Goal: Task Accomplishment & Management: Complete application form

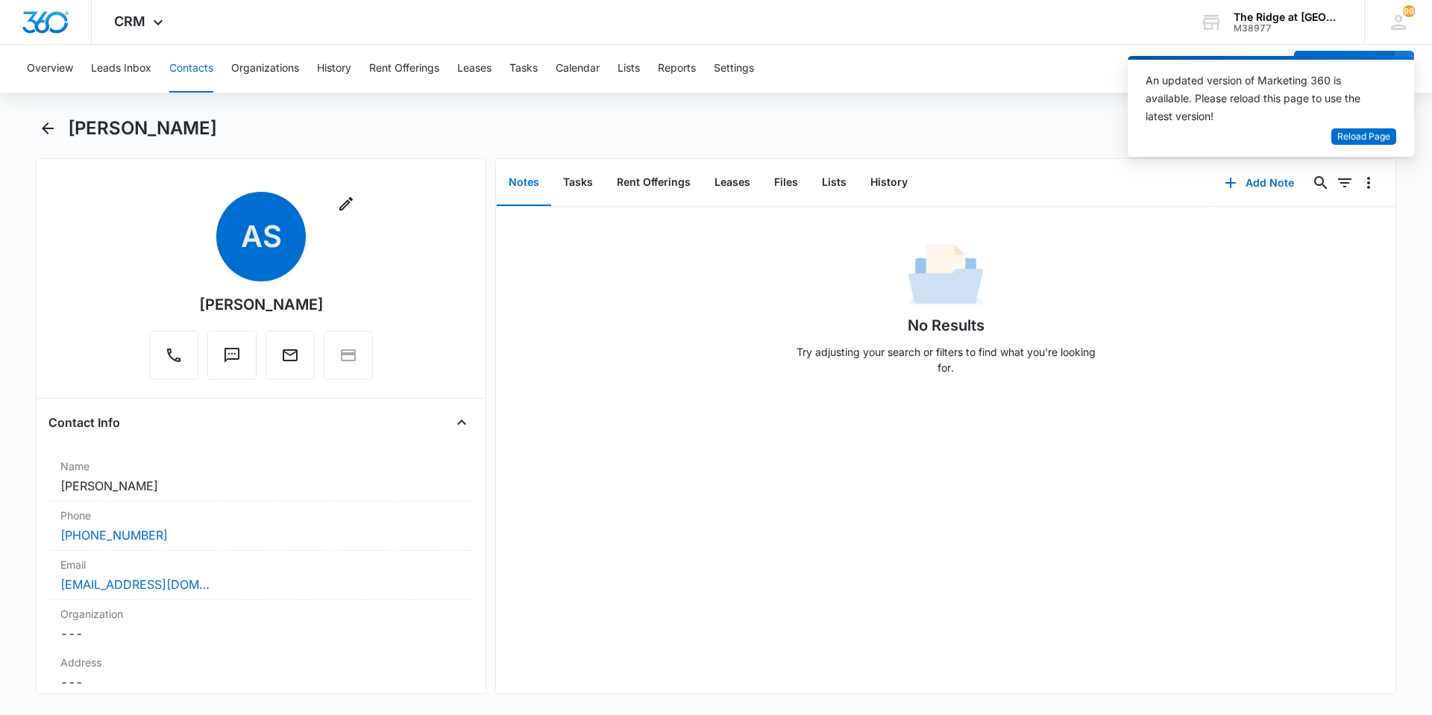
scroll to position [224, 0]
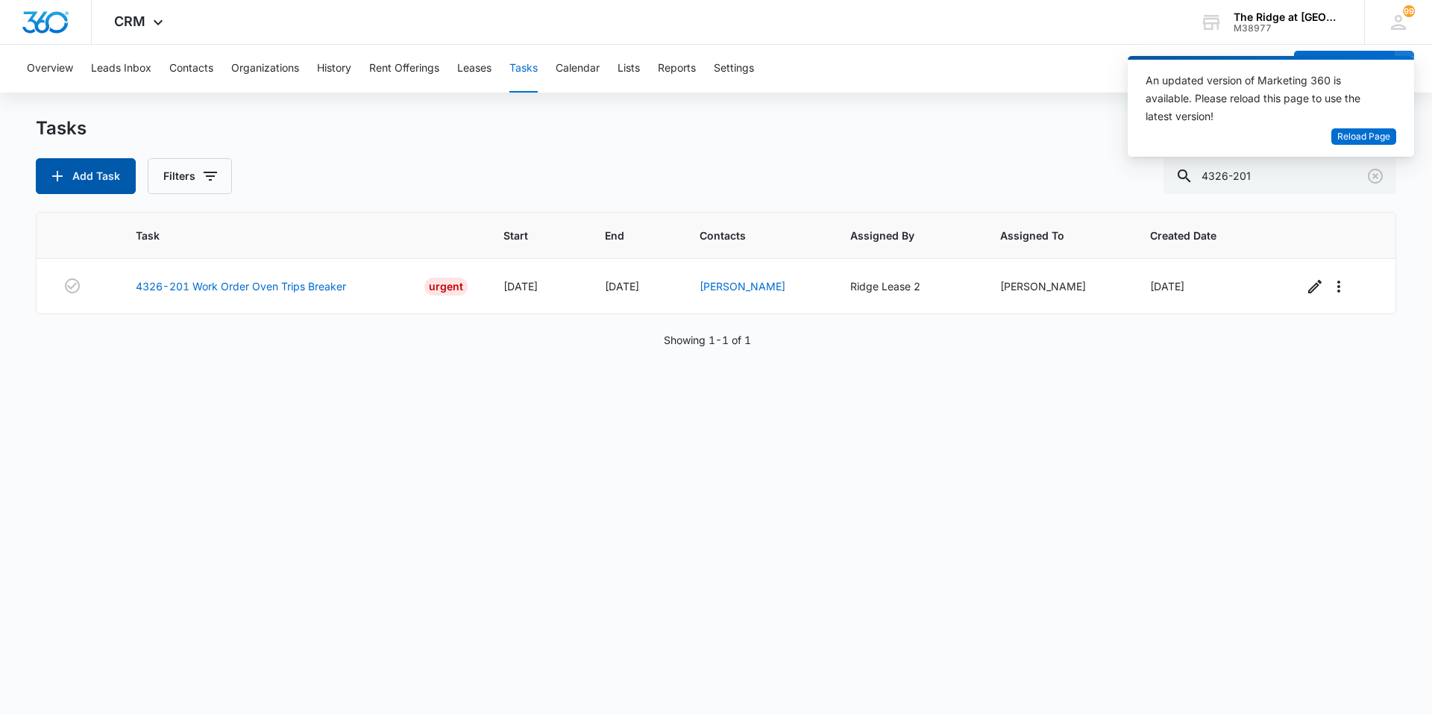
click at [104, 169] on button "Add Task" at bounding box center [86, 176] width 100 height 36
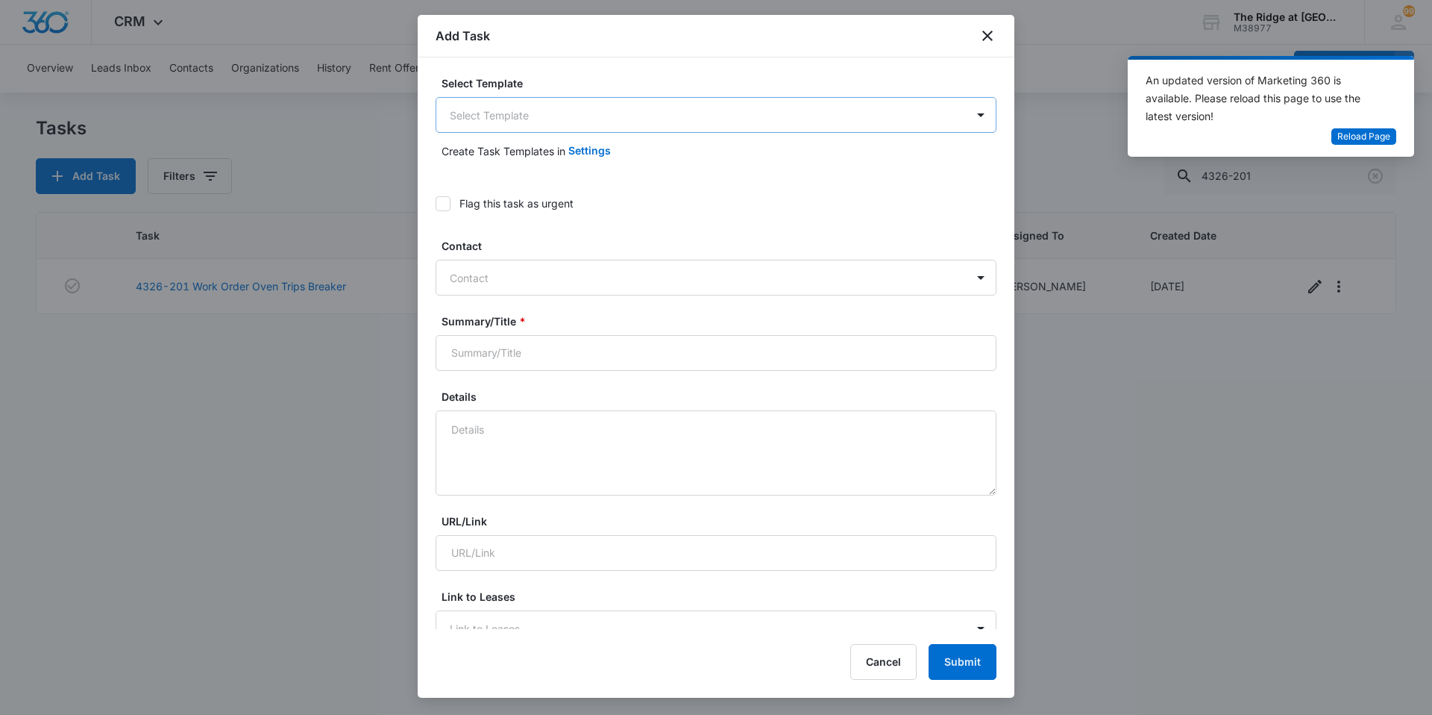
click at [594, 125] on body "CRM Apps Reputation Websites Forms CRM Email Social Content Ads Intelligence Fi…" at bounding box center [716, 357] width 1432 height 715
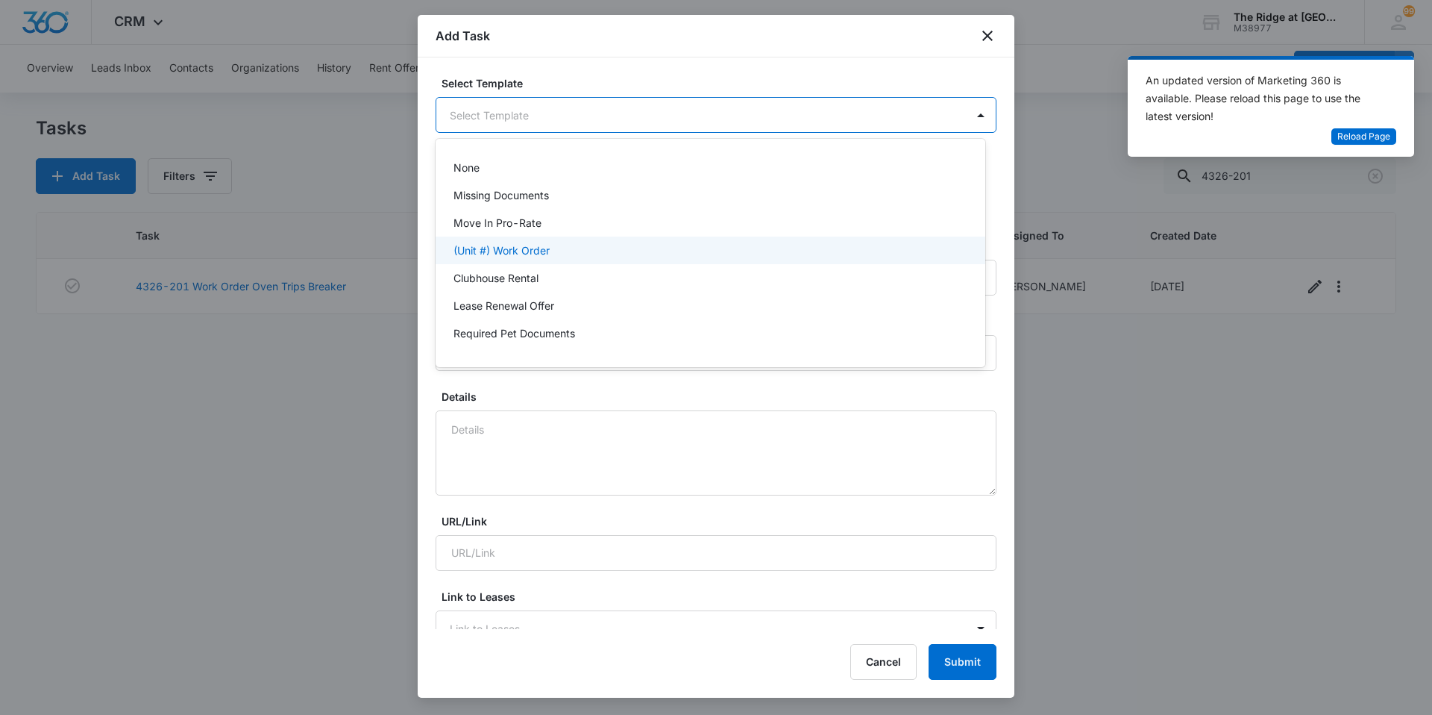
click at [553, 246] on div "(Unit #) Work Order" at bounding box center [708, 250] width 511 height 16
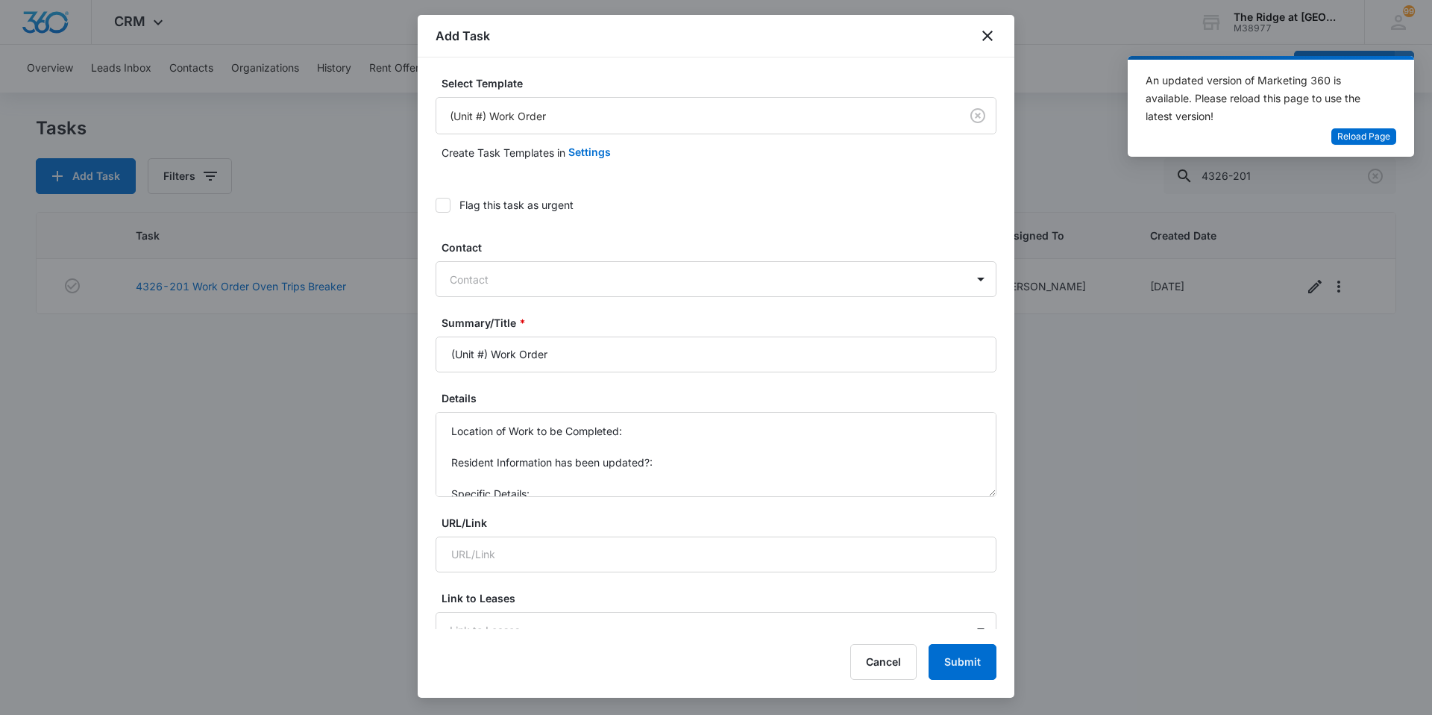
click at [528, 260] on div "Contact Contact" at bounding box center [716, 267] width 561 height 57
click at [524, 266] on div "Contact" at bounding box center [701, 280] width 530 height 34
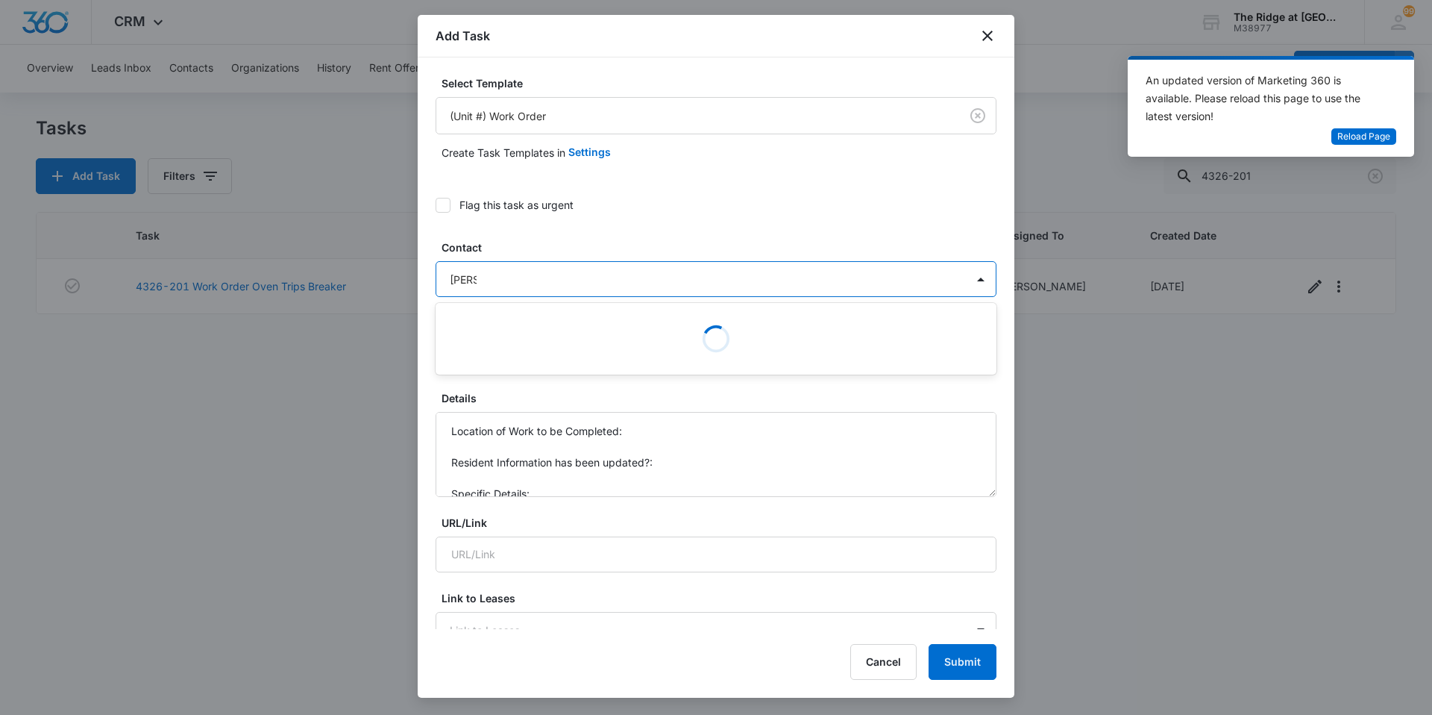
type input "benson"
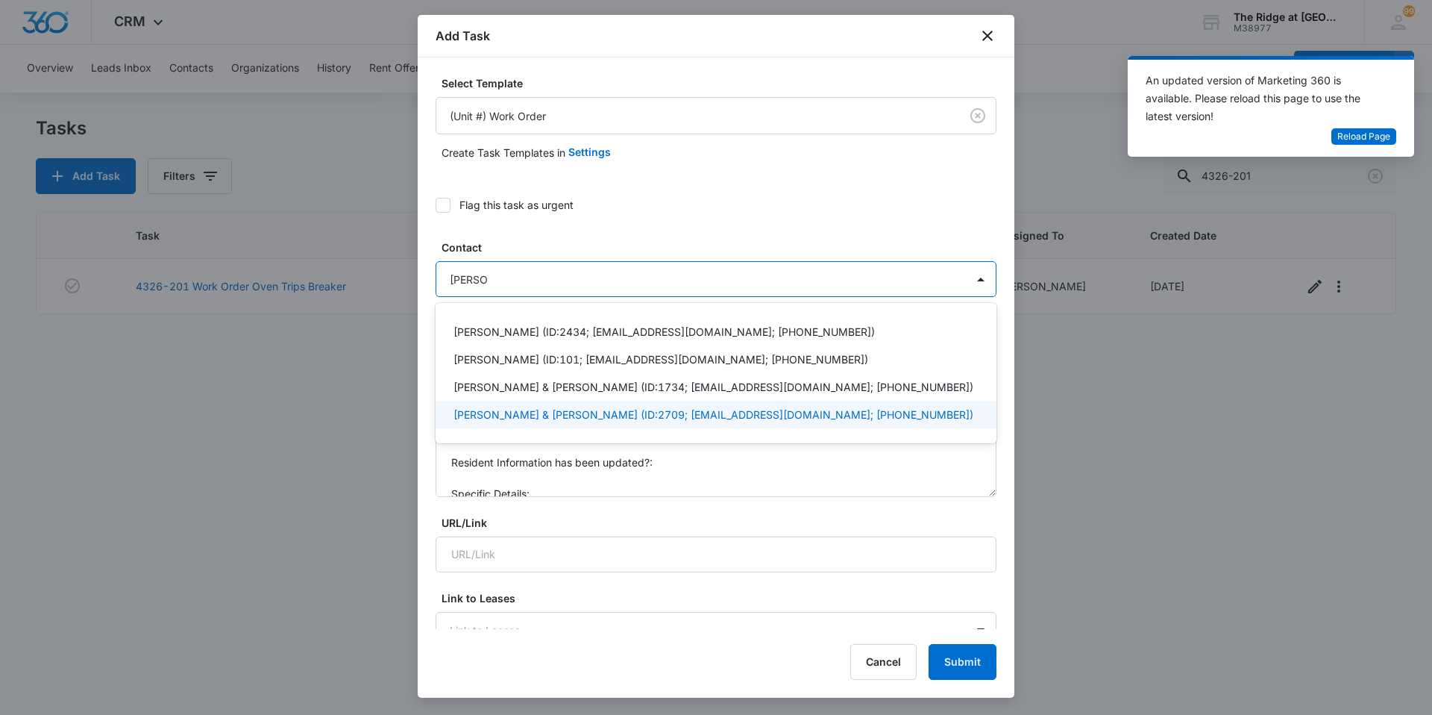
click at [500, 409] on p "Ben L. Benson & Connie Benson (ID:2709; wheelchick54@gmail.com; (760) 855-7050)" at bounding box center [713, 414] width 520 height 16
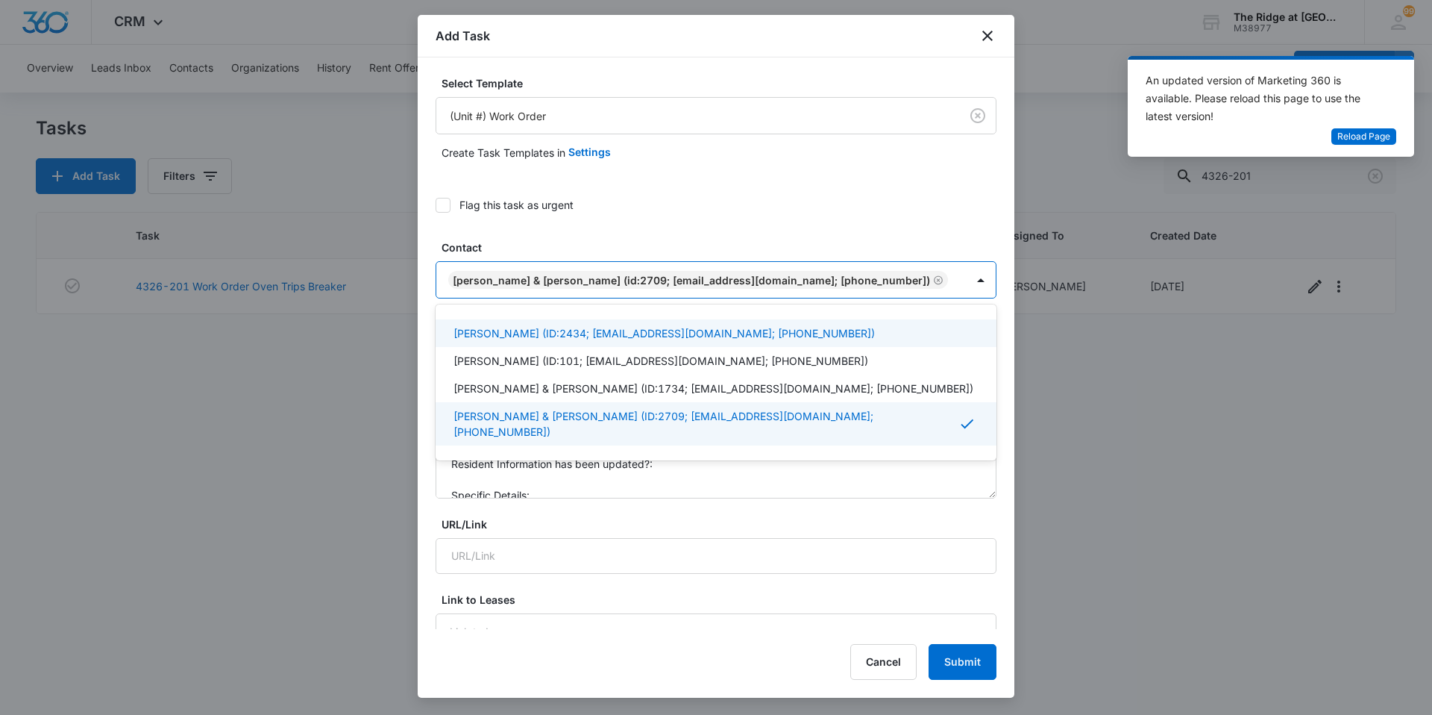
click at [519, 241] on label "Contact" at bounding box center [722, 247] width 561 height 16
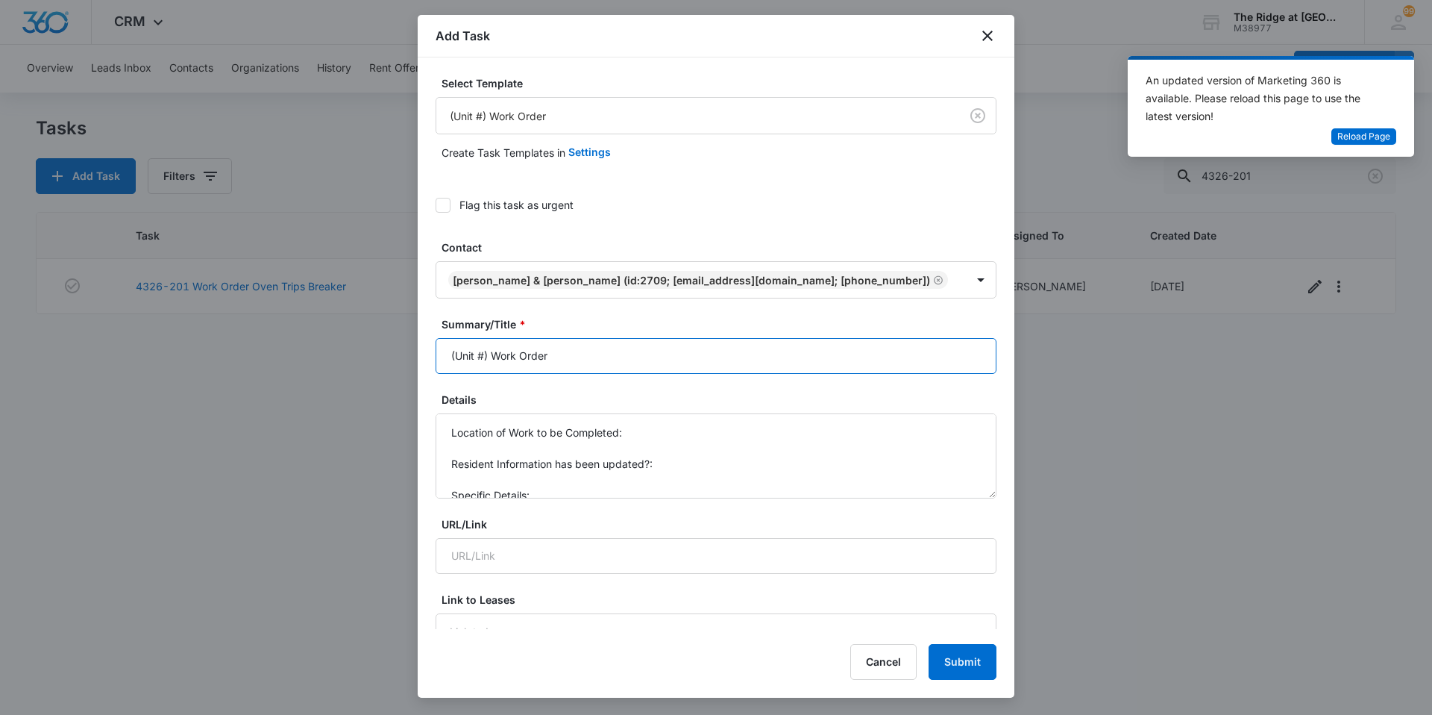
drag, startPoint x: 489, startPoint y: 353, endPoint x: 441, endPoint y: 359, distance: 48.2
click at [442, 359] on input "(Unit #) Work Order" at bounding box center [716, 356] width 561 height 36
click at [489, 361] on input "(Unit #) Work Order" at bounding box center [716, 356] width 561 height 36
drag, startPoint x: 489, startPoint y: 361, endPoint x: 440, endPoint y: 364, distance: 48.6
click at [440, 364] on input "(Unit #) Work Order" at bounding box center [716, 356] width 561 height 36
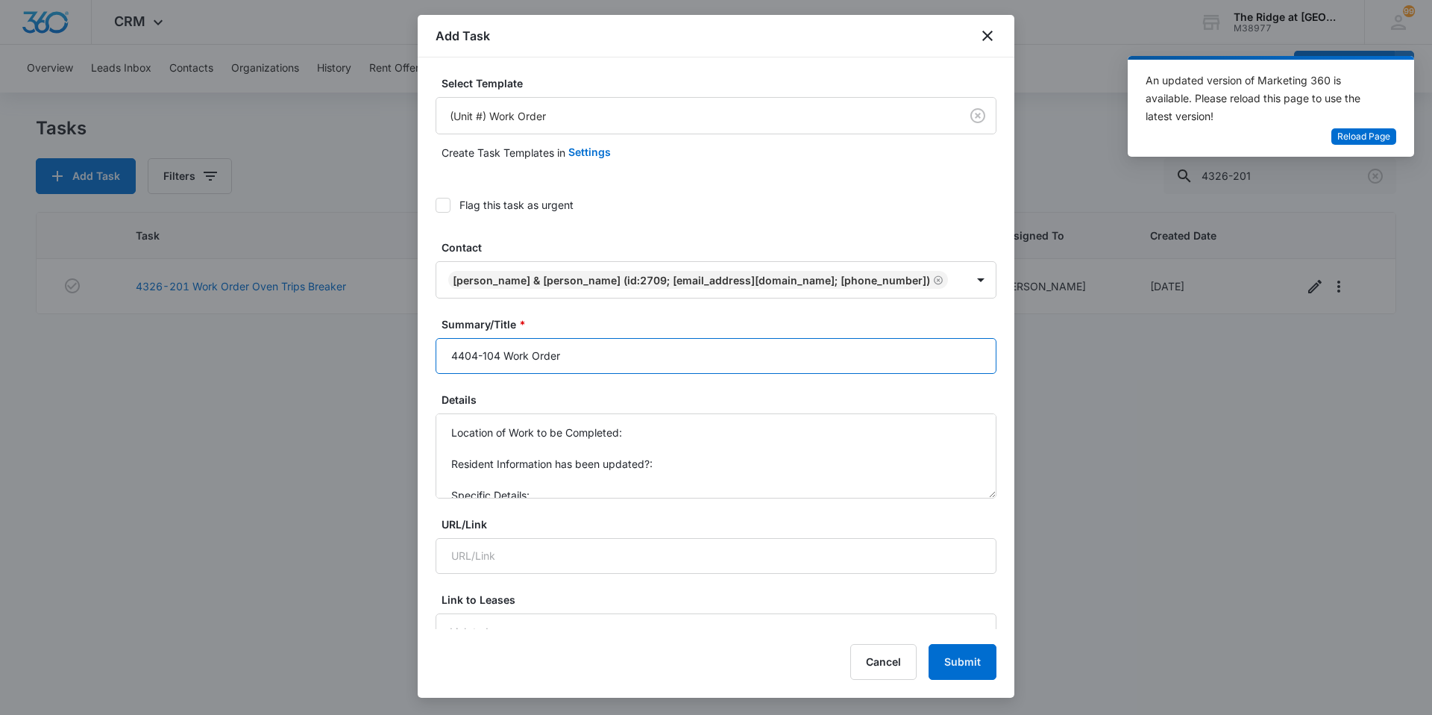
click at [633, 352] on input "4404-104 Work Order" at bounding box center [716, 356] width 561 height 36
type input "4404-104 Work Order Cupboard handles"
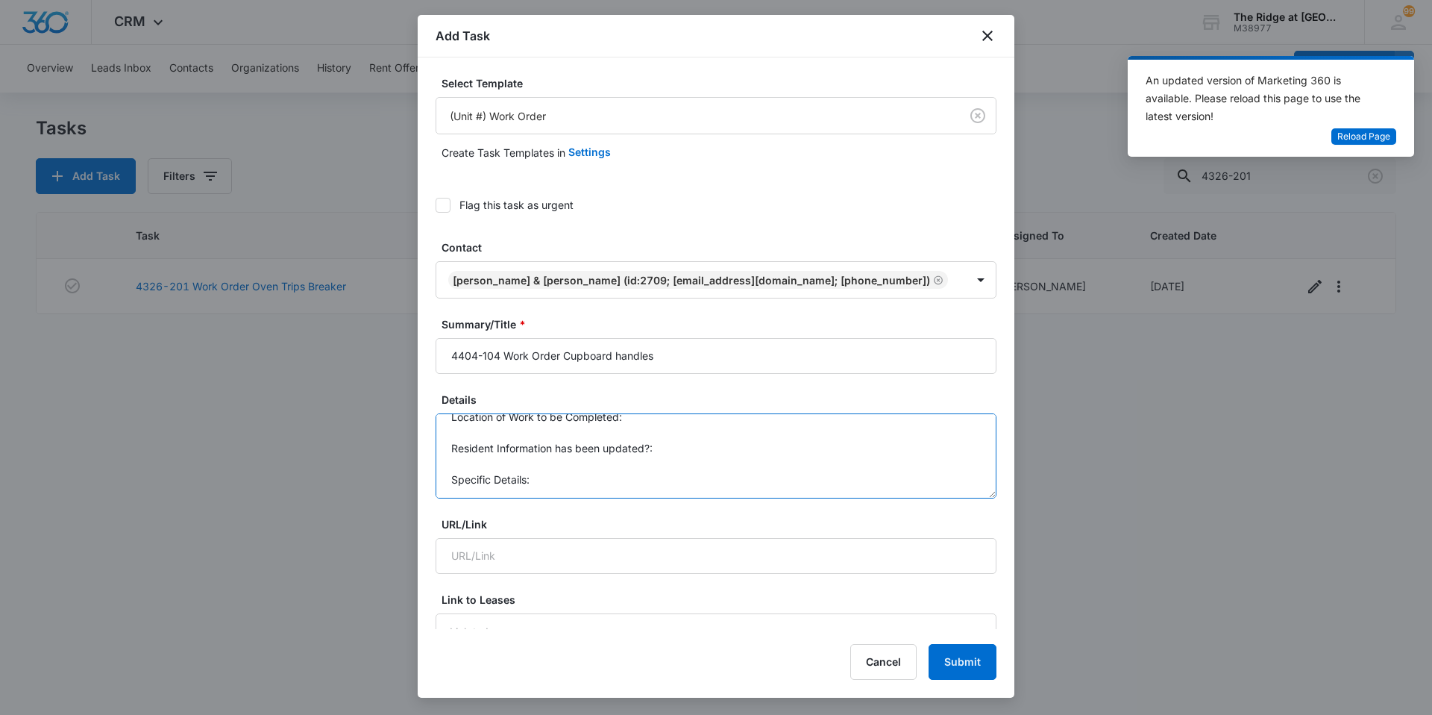
drag, startPoint x: 445, startPoint y: 429, endPoint x: 559, endPoint y: 494, distance: 131.6
click at [559, 494] on textarea "Location of Work to be Completed: Resident Information has been updated?: Speci…" at bounding box center [716, 455] width 561 height 85
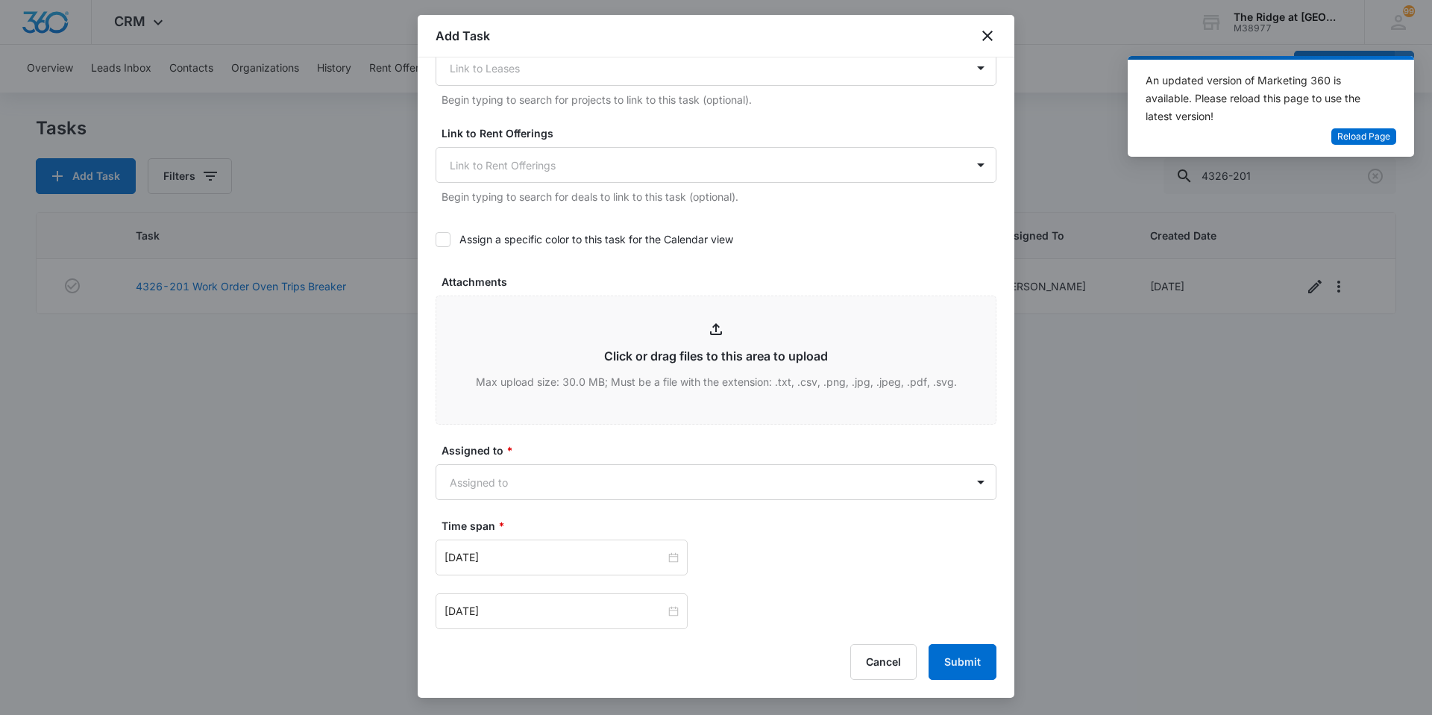
scroll to position [597, 0]
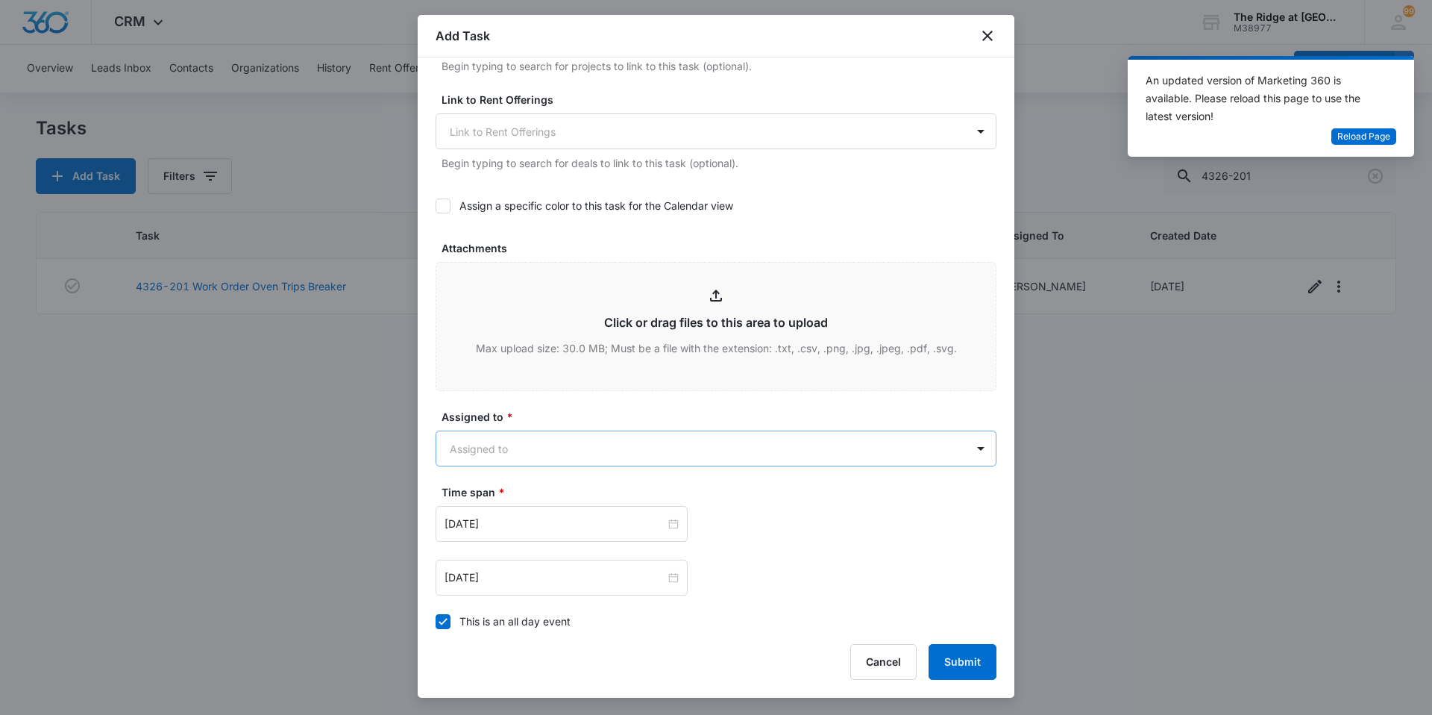
type textarea "Tenant would like handles installed on all of the cupboard doors, ADA unit. She…"
click at [555, 453] on body "CRM Apps Reputation Websites Forms CRM Email Social Content Ads Intelligence Fi…" at bounding box center [716, 357] width 1432 height 715
type input "ric"
click at [541, 493] on div "[PERSON_NAME]" at bounding box center [708, 501] width 511 height 16
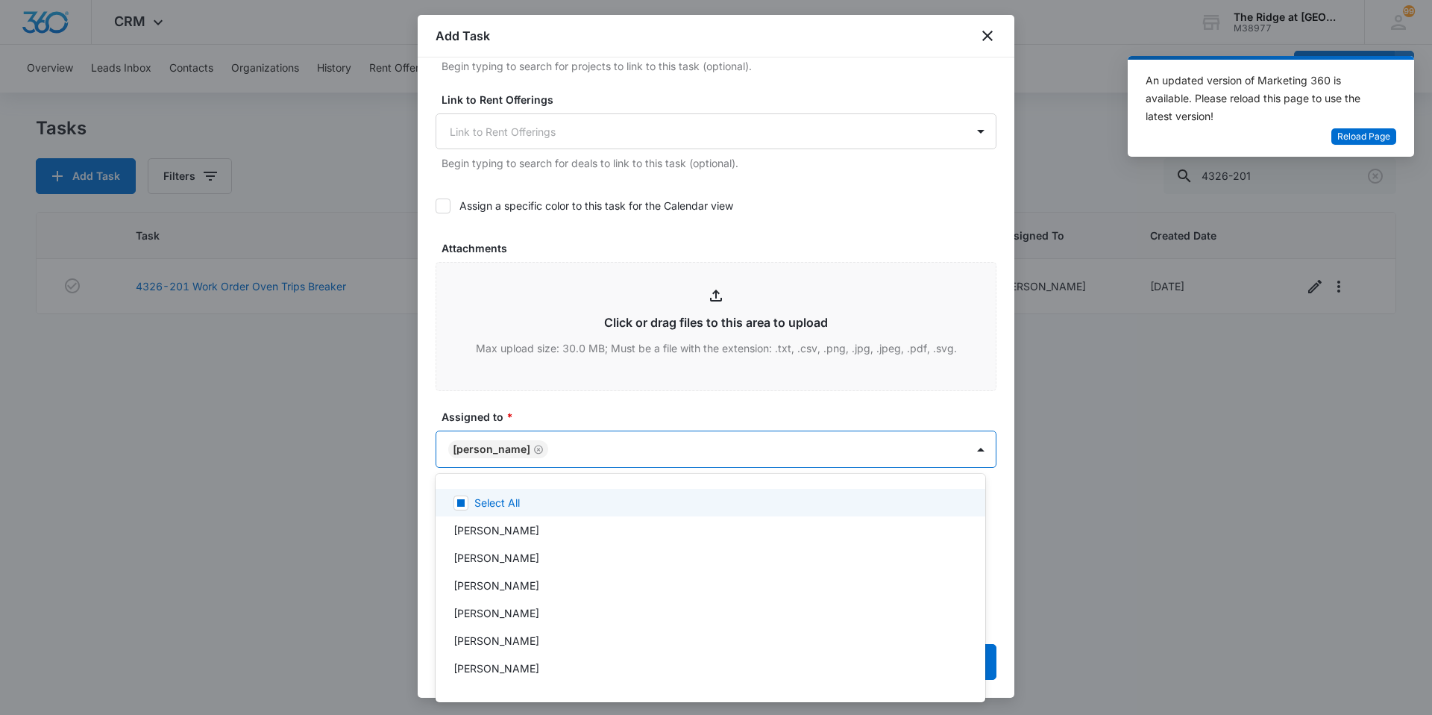
click at [561, 391] on div at bounding box center [716, 357] width 1432 height 715
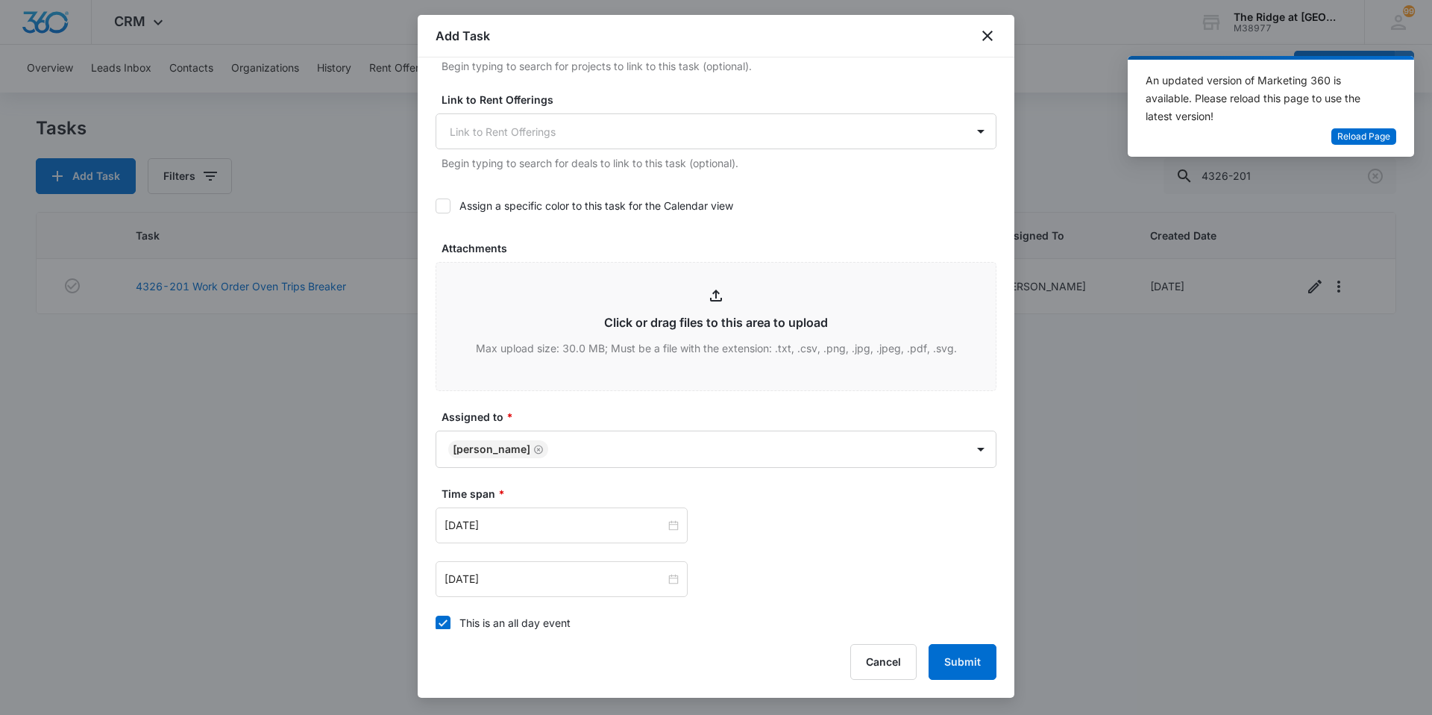
scroll to position [809, 0]
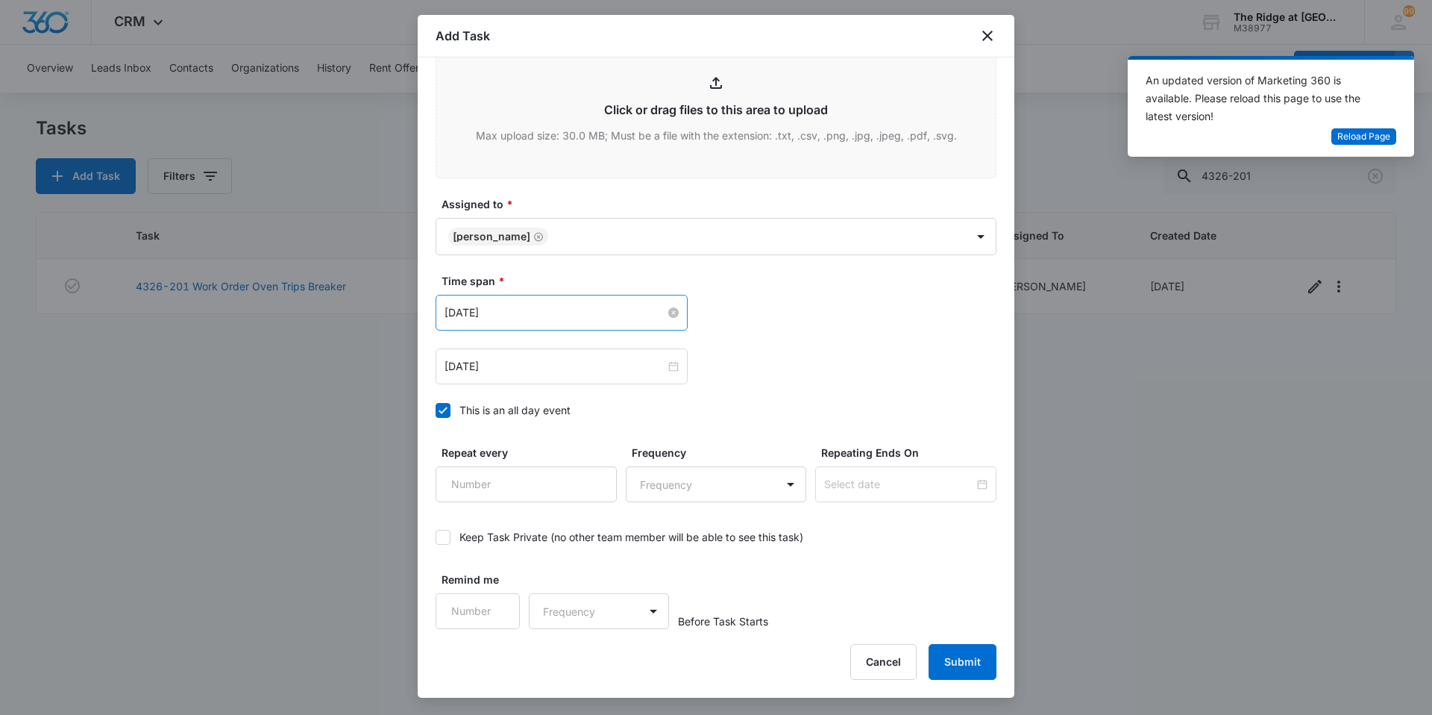
click at [551, 314] on input "Aug 1, 2023" at bounding box center [555, 312] width 221 height 16
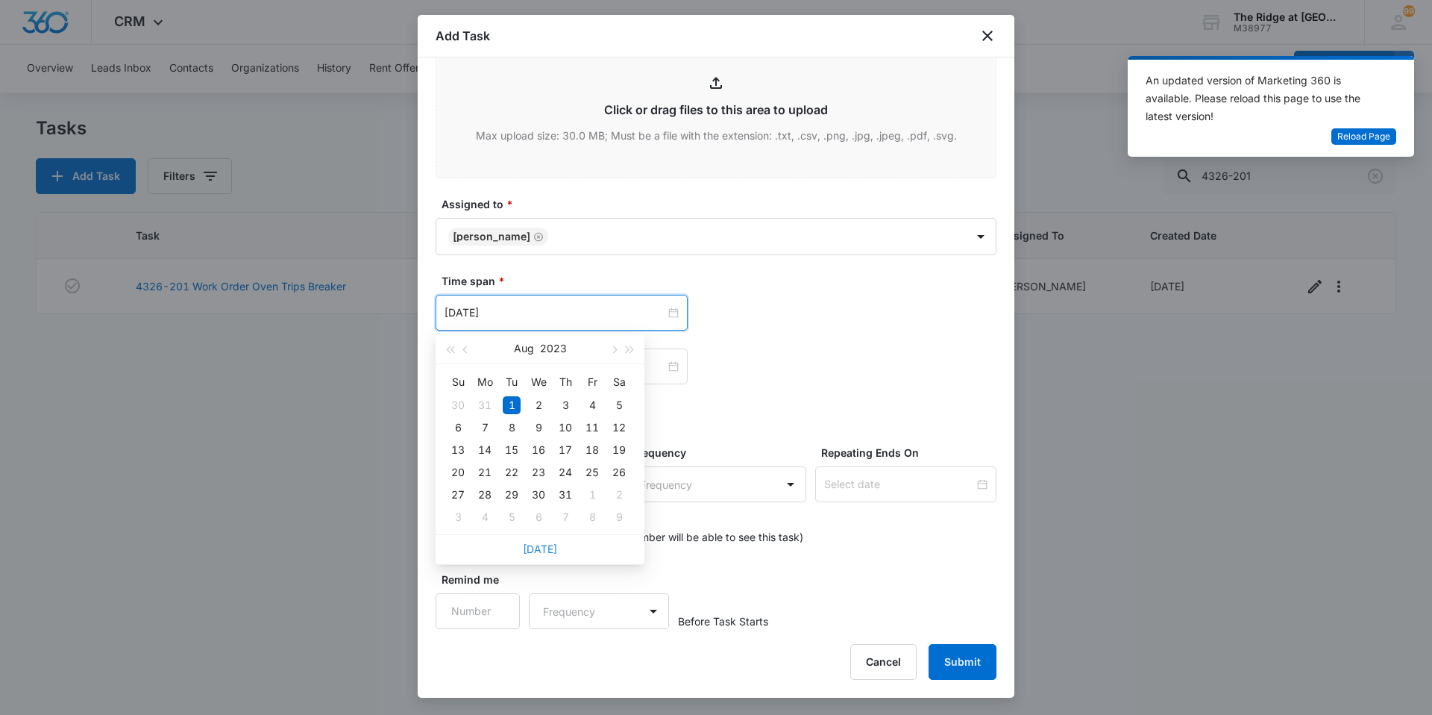
click at [548, 550] on link "Today" at bounding box center [540, 548] width 34 height 13
type input "Oct 8, 2025"
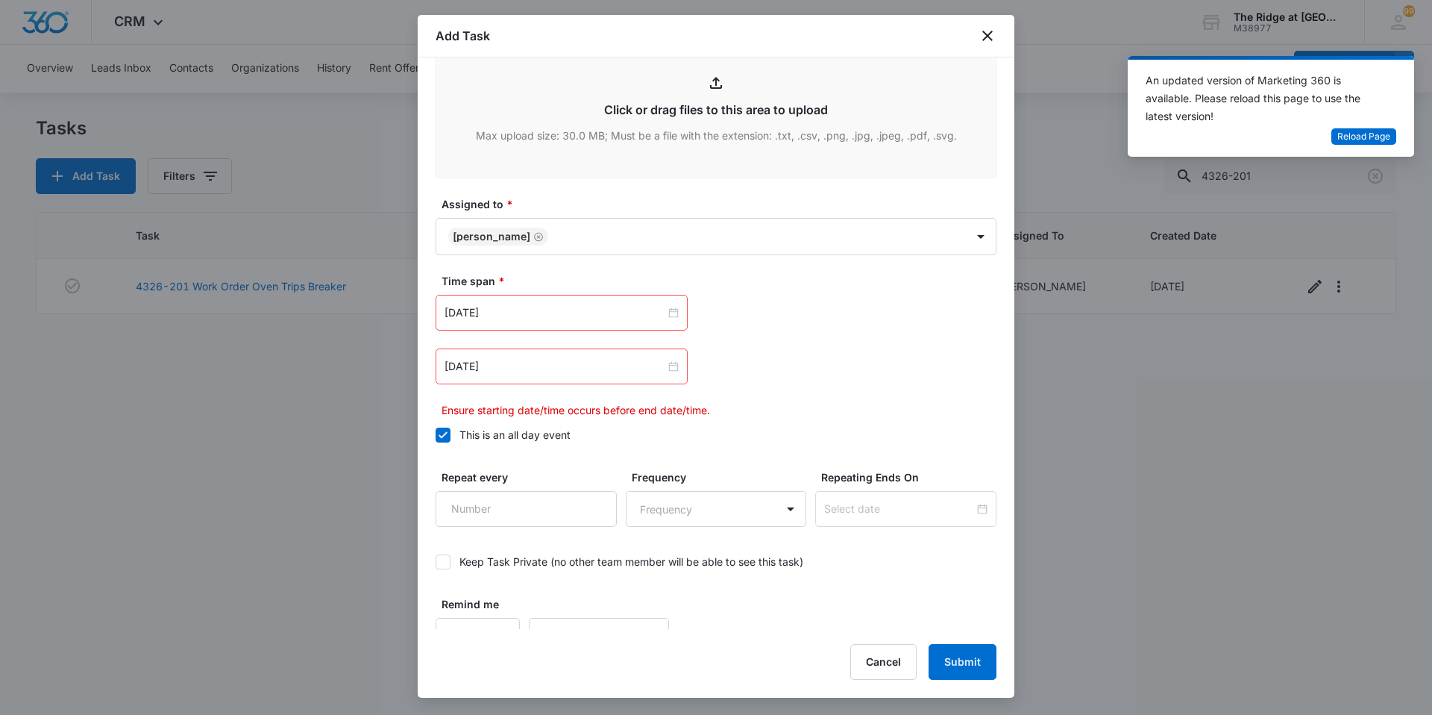
click at [742, 347] on div "Oct 8, 2025 Oct 2025 Su Mo Tu We Th Fr Sa 28 29 30 1 2 3 4 5 6 7 8 9 10 11 12 1…" at bounding box center [716, 356] width 561 height 123
click at [569, 359] on input "Aug 2, 2023" at bounding box center [555, 366] width 221 height 16
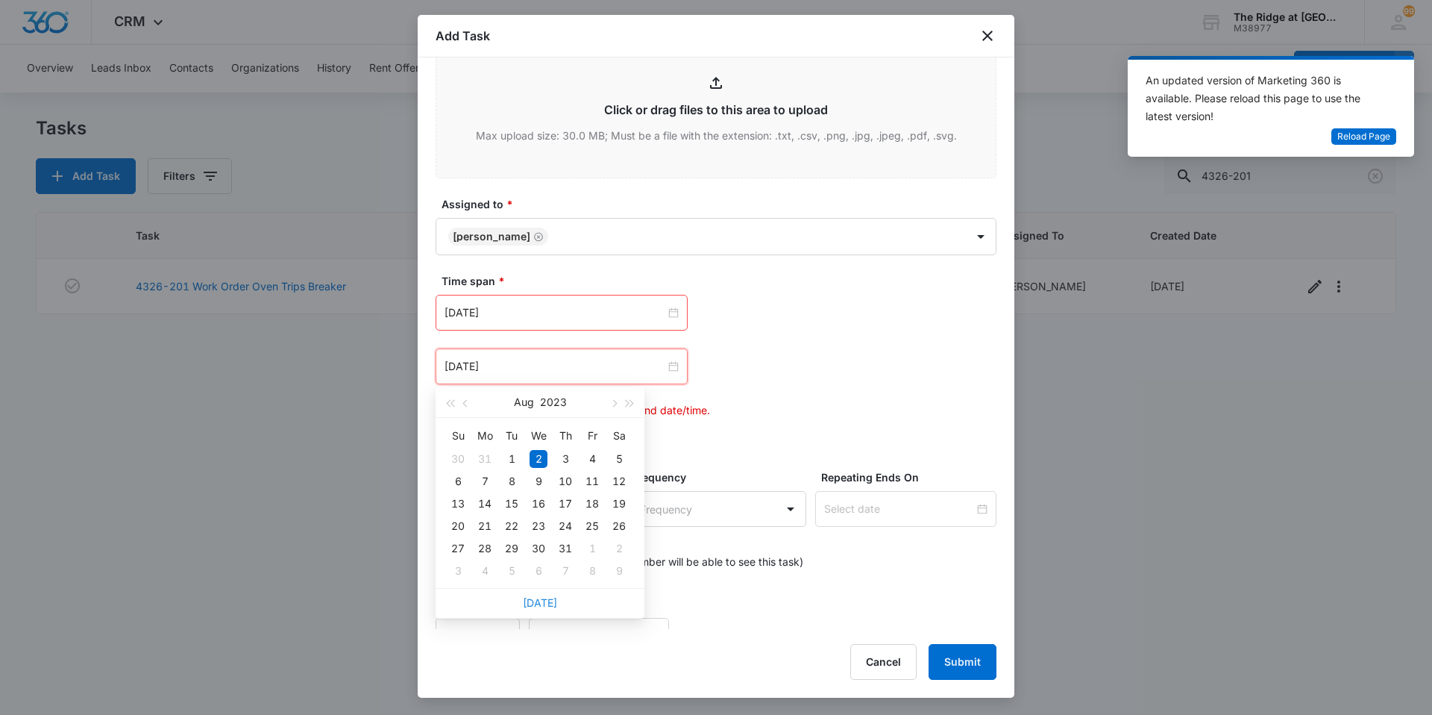
click at [543, 604] on link "Today" at bounding box center [540, 602] width 34 height 13
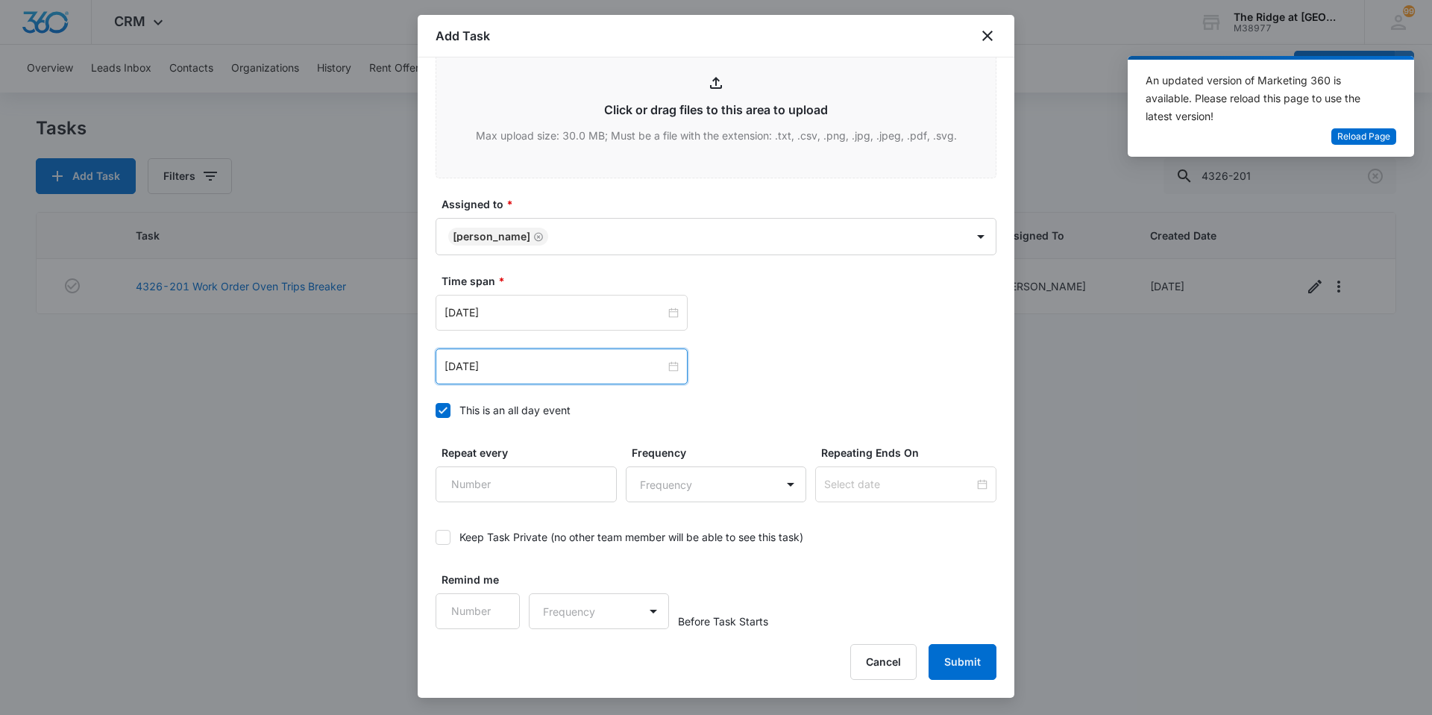
click at [755, 339] on div "Oct 8, 2025 Oct 2025 Su Mo Tu We Th Fr Sa 28 29 30 1 2 3 4 5 6 7 8 9 10 11 12 1…" at bounding box center [716, 340] width 561 height 90
click at [603, 363] on input "Oct 8, 2025" at bounding box center [555, 366] width 221 height 16
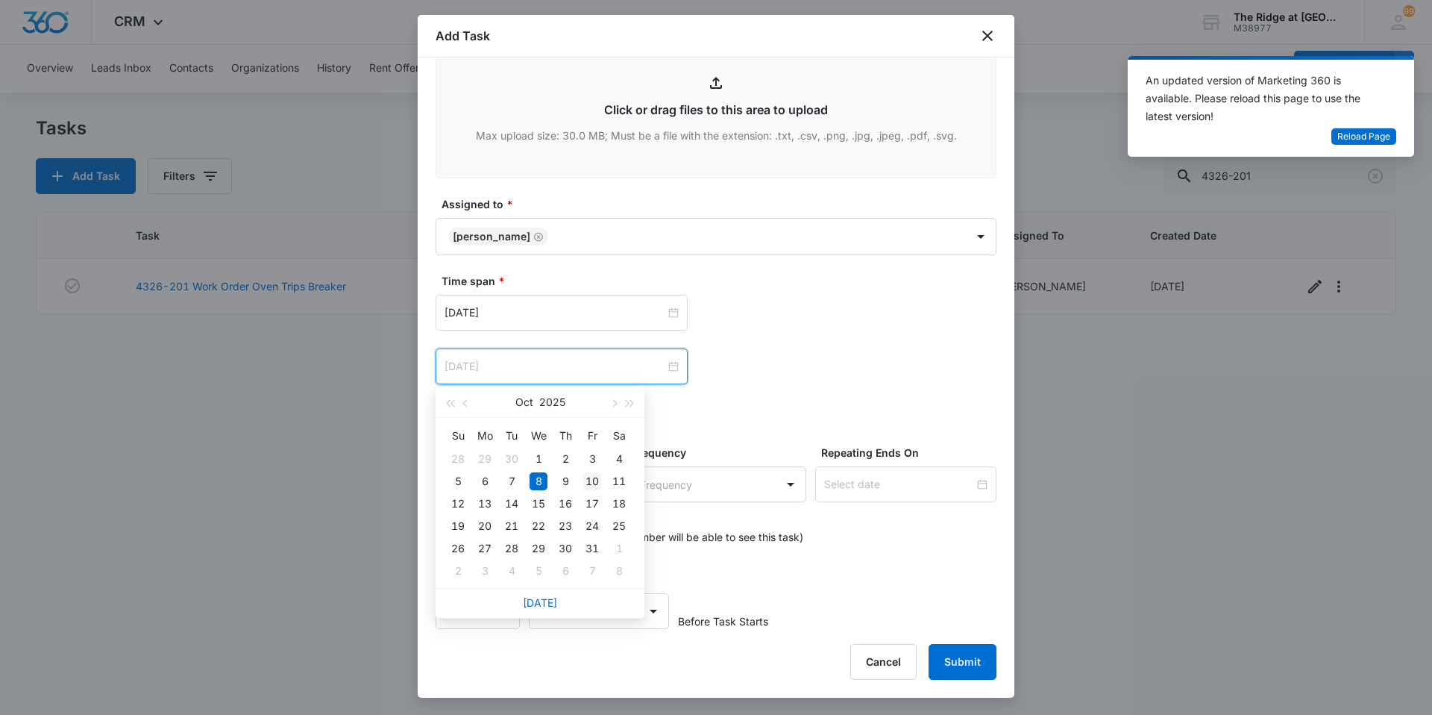
type input "Oct 10, 2025"
click at [589, 485] on div "10" at bounding box center [592, 481] width 18 height 18
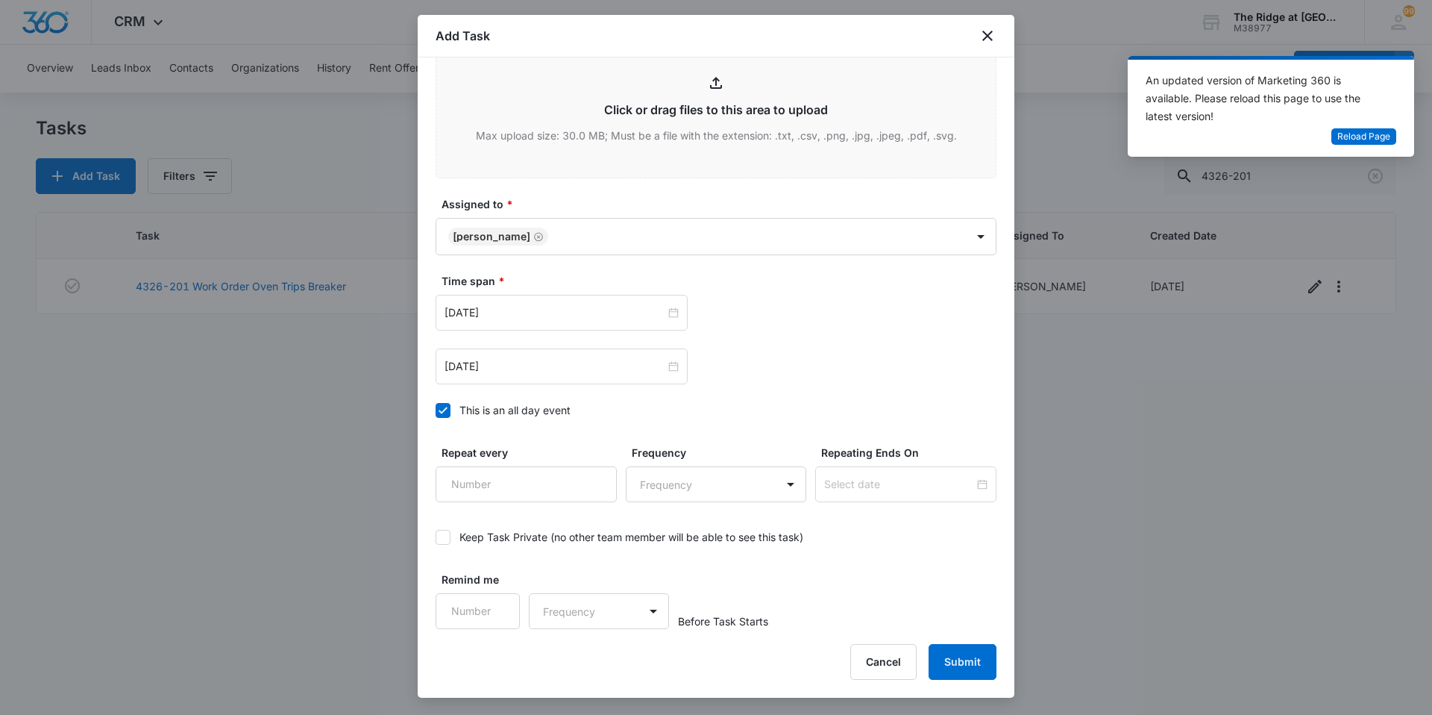
click at [729, 388] on div "Time span * Oct 8, 2025 Oct 2025 Su Mo Tu We Th Fr Sa 28 29 30 1 2 3 4 5 6 7 8 …" at bounding box center [716, 350] width 561 height 154
click at [964, 666] on button "Submit" at bounding box center [963, 662] width 68 height 36
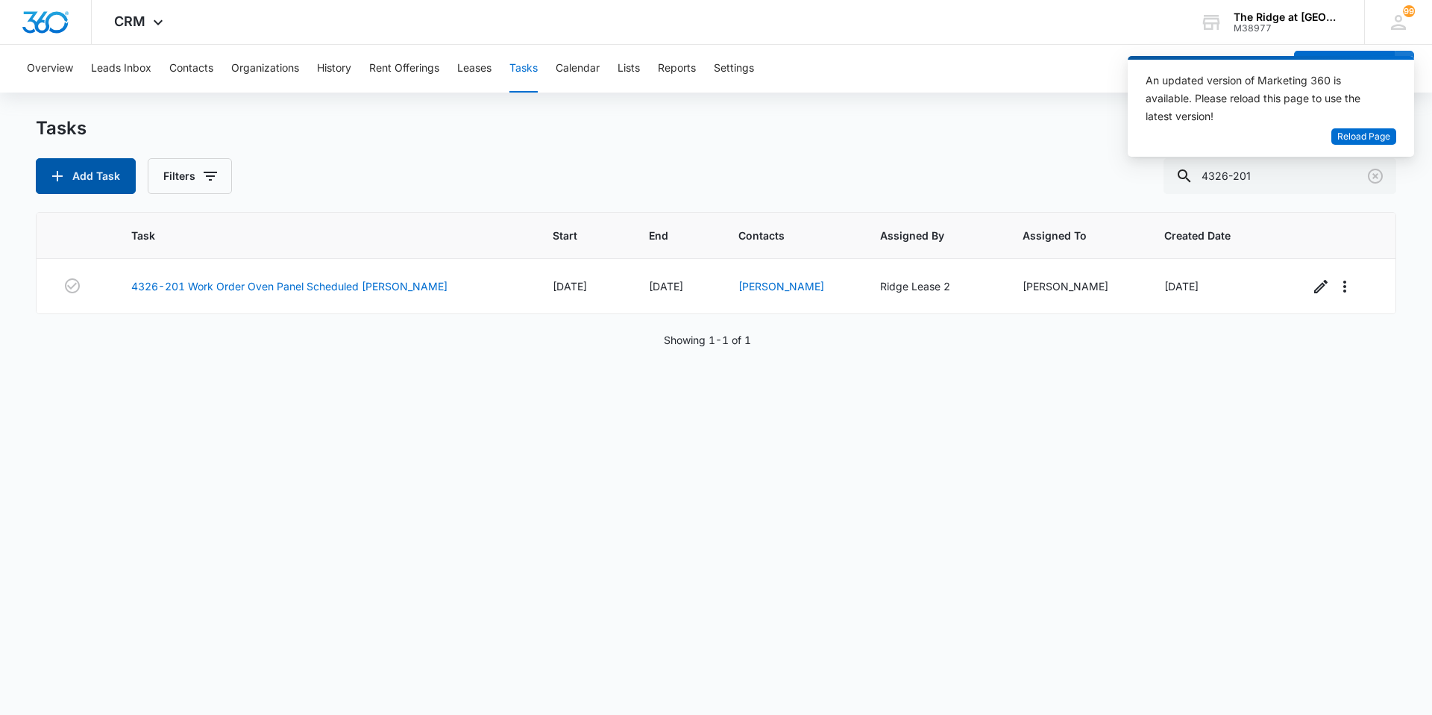
click at [111, 172] on button "Add Task" at bounding box center [86, 176] width 100 height 36
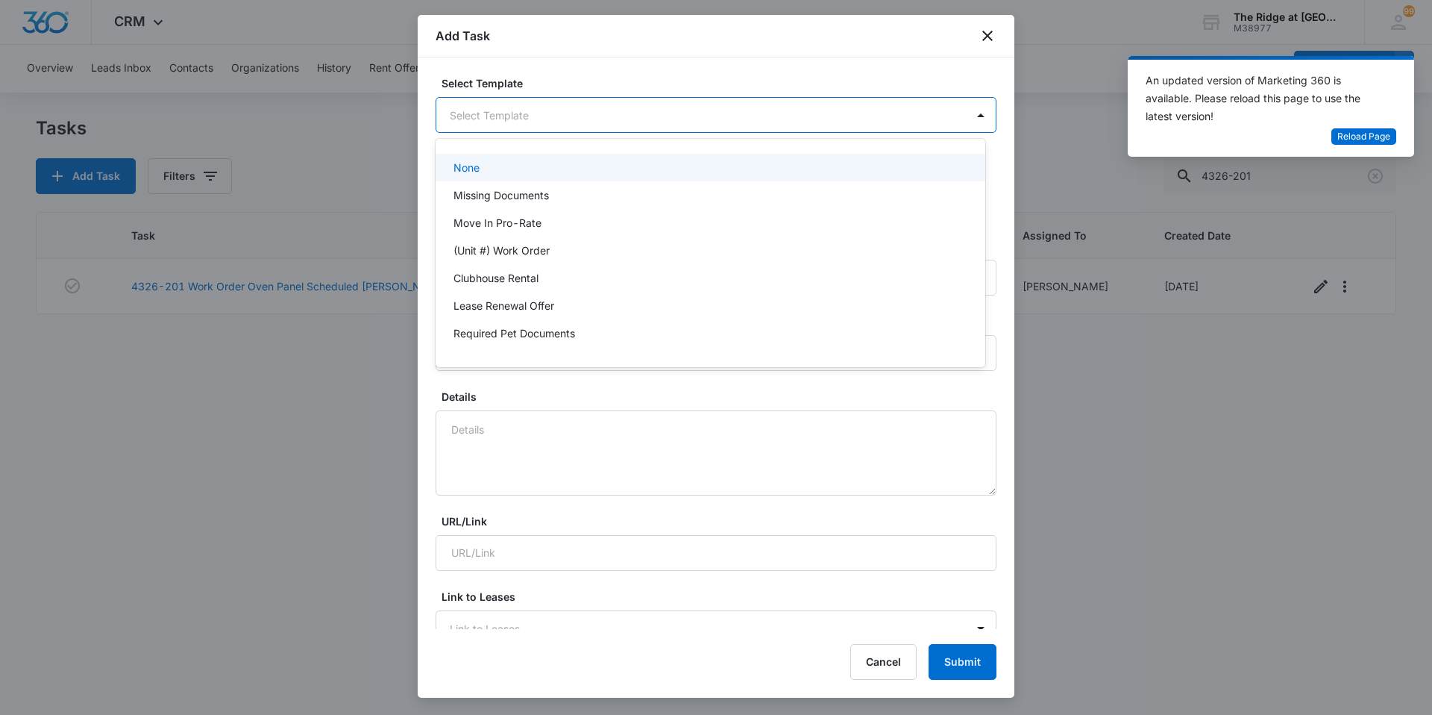
click at [521, 122] on body "CRM Apps Reputation Websites Forms CRM Email Social Content Ads Intelligence Fi…" at bounding box center [716, 357] width 1432 height 715
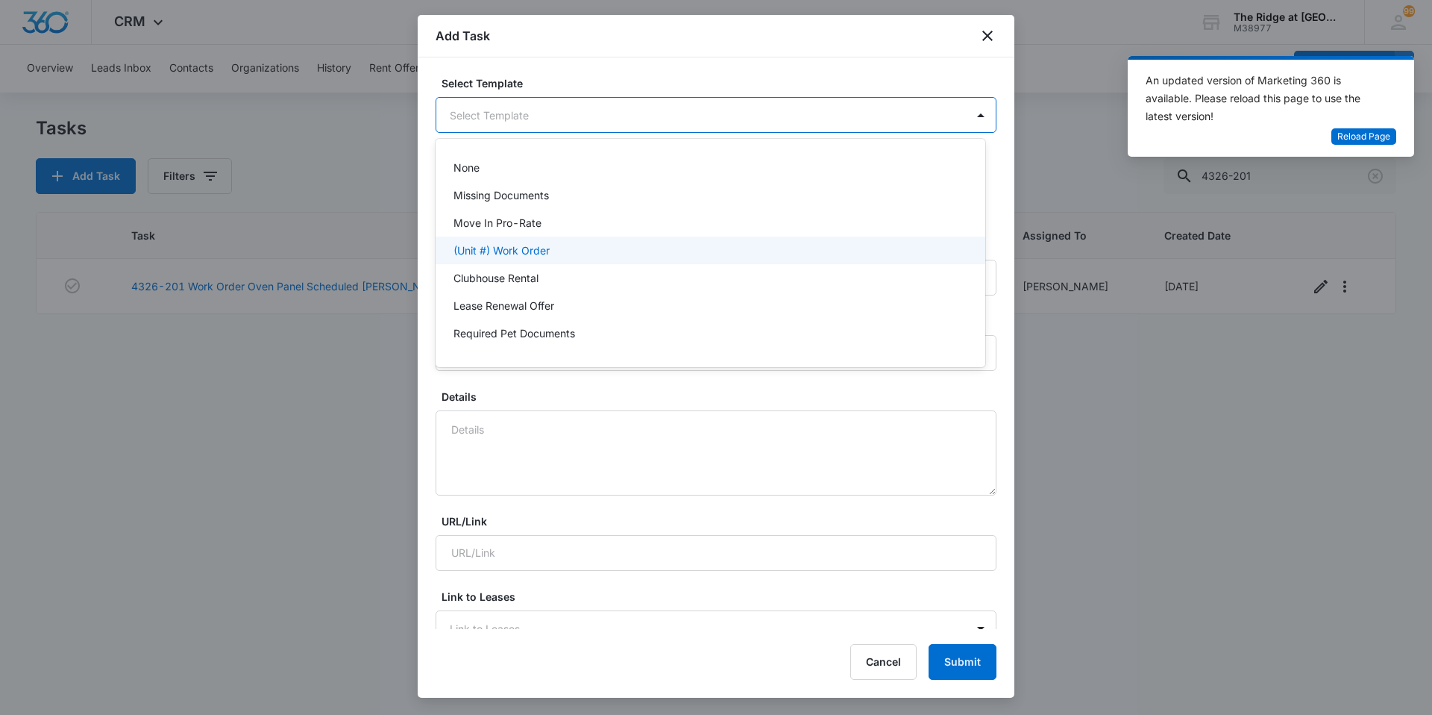
click at [506, 244] on p "(Unit #) Work Order" at bounding box center [501, 250] width 96 height 16
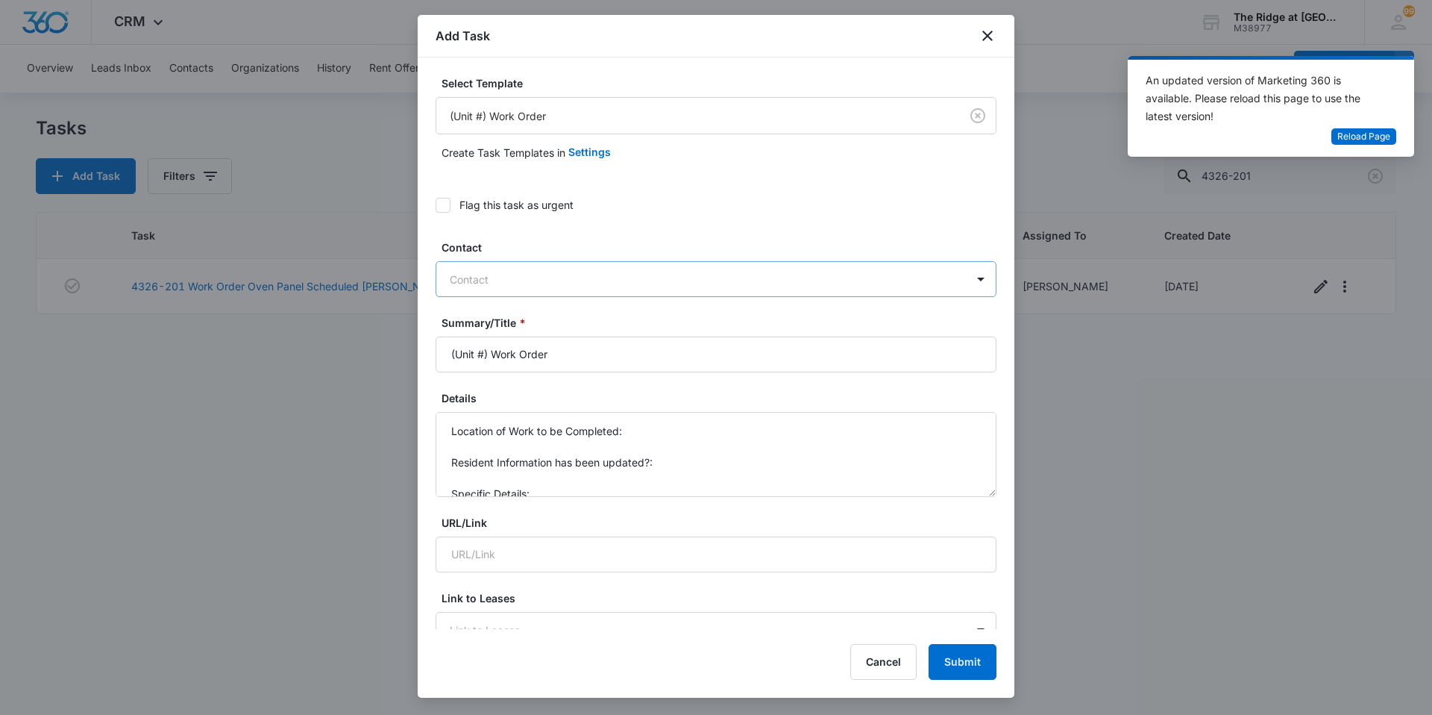
click at [507, 270] on div at bounding box center [707, 279] width 515 height 19
type input "daniel"
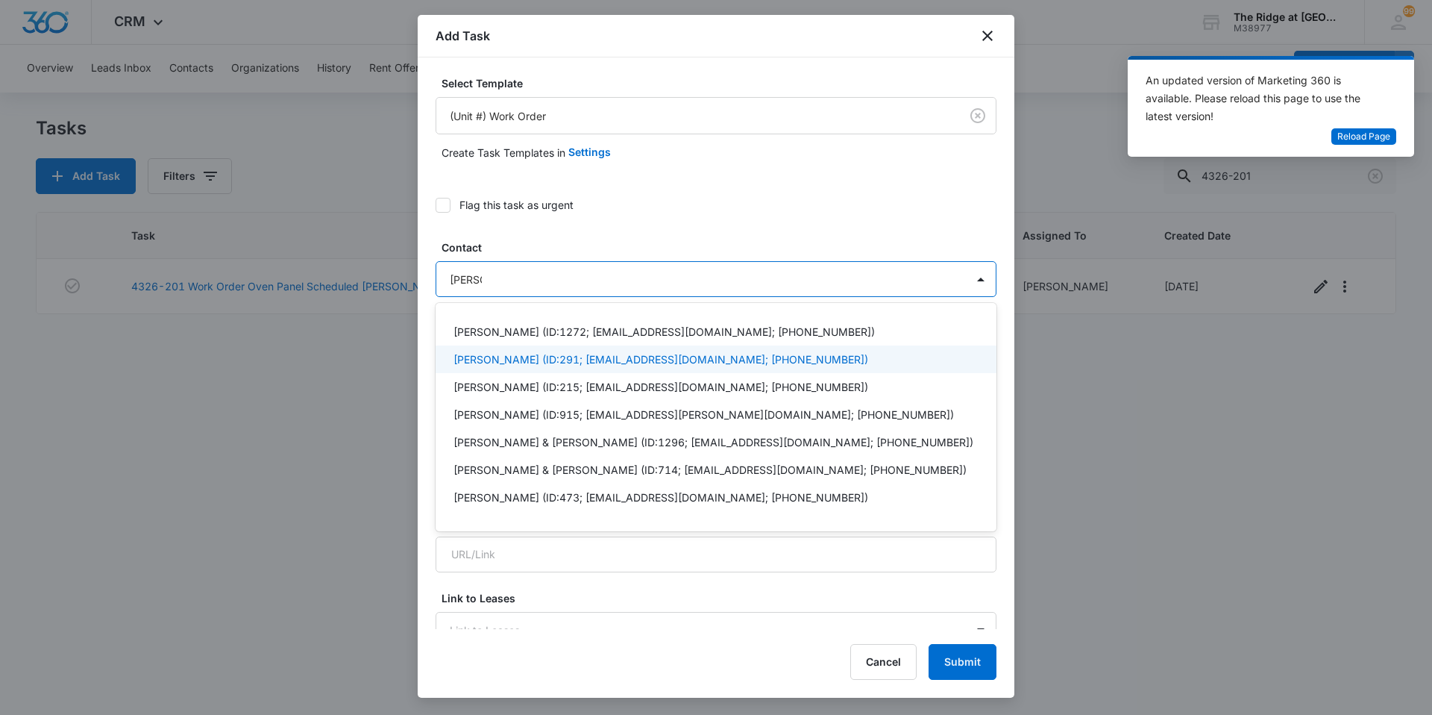
scroll to position [149, 0]
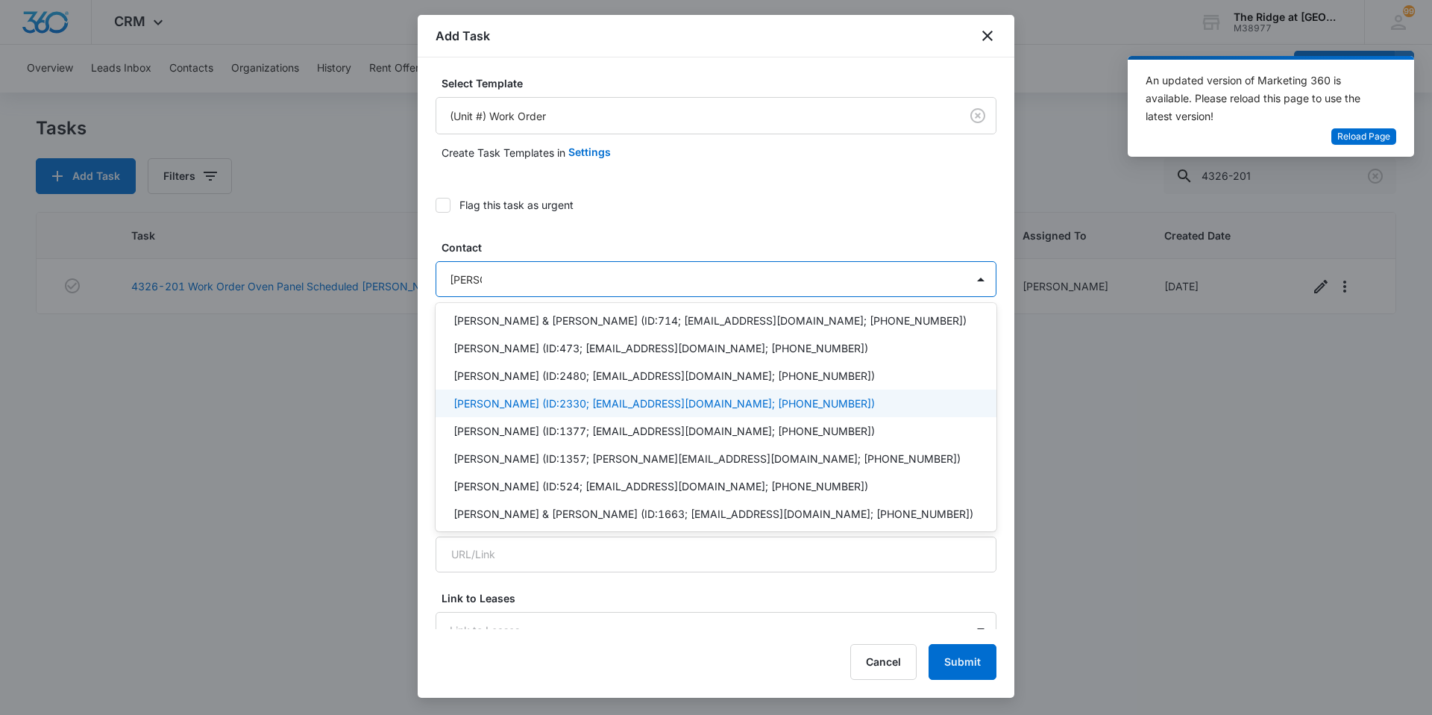
click at [508, 401] on p "Daniela Sopka (ID:2330; danielasopka@gmail.com; (440) 381-6161)" at bounding box center [663, 403] width 421 height 16
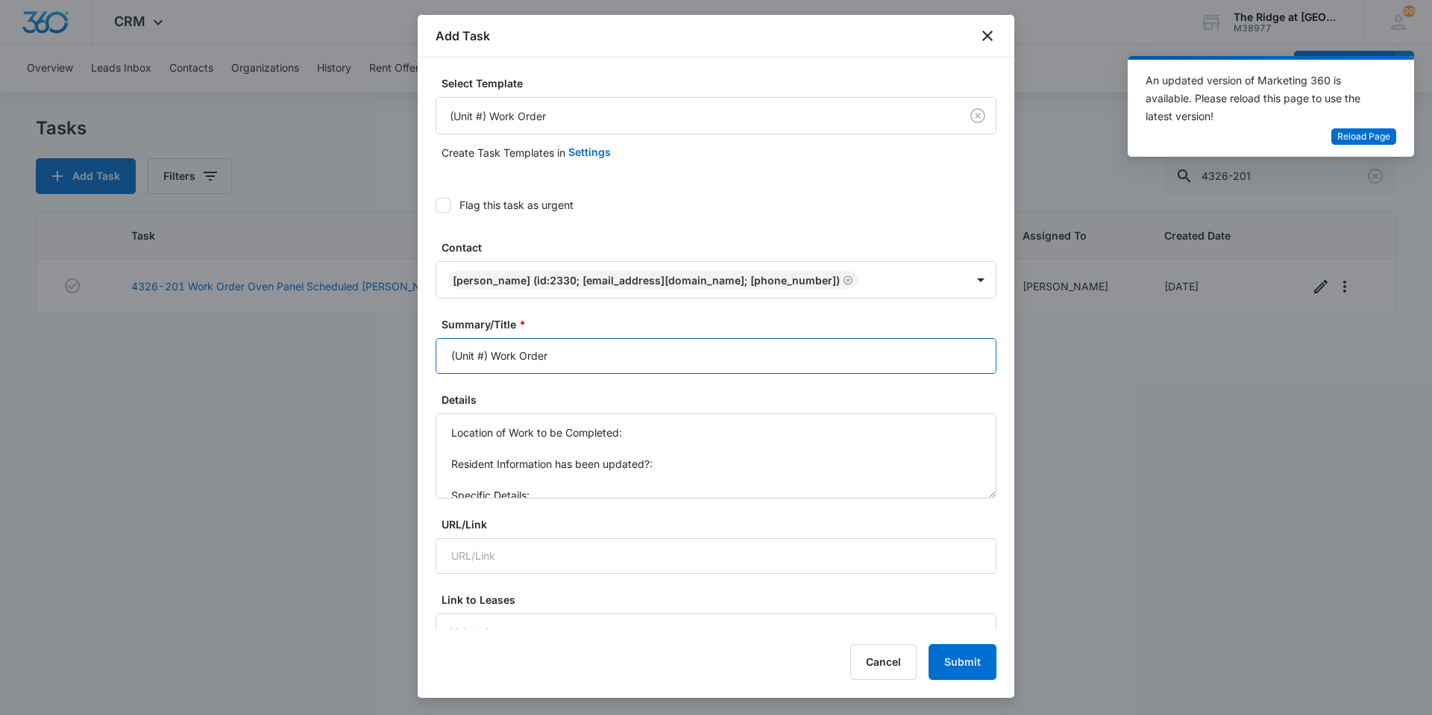
drag, startPoint x: 488, startPoint y: 356, endPoint x: 419, endPoint y: 353, distance: 68.7
click at [420, 353] on div "Select Template (Unit #) Work Order Create Task Templates in Settings Flag this…" at bounding box center [716, 342] width 597 height 571
click at [603, 351] on input "4454-207 Work Order" at bounding box center [716, 356] width 561 height 36
type input "4454-207 Work Order Sewage Smell"
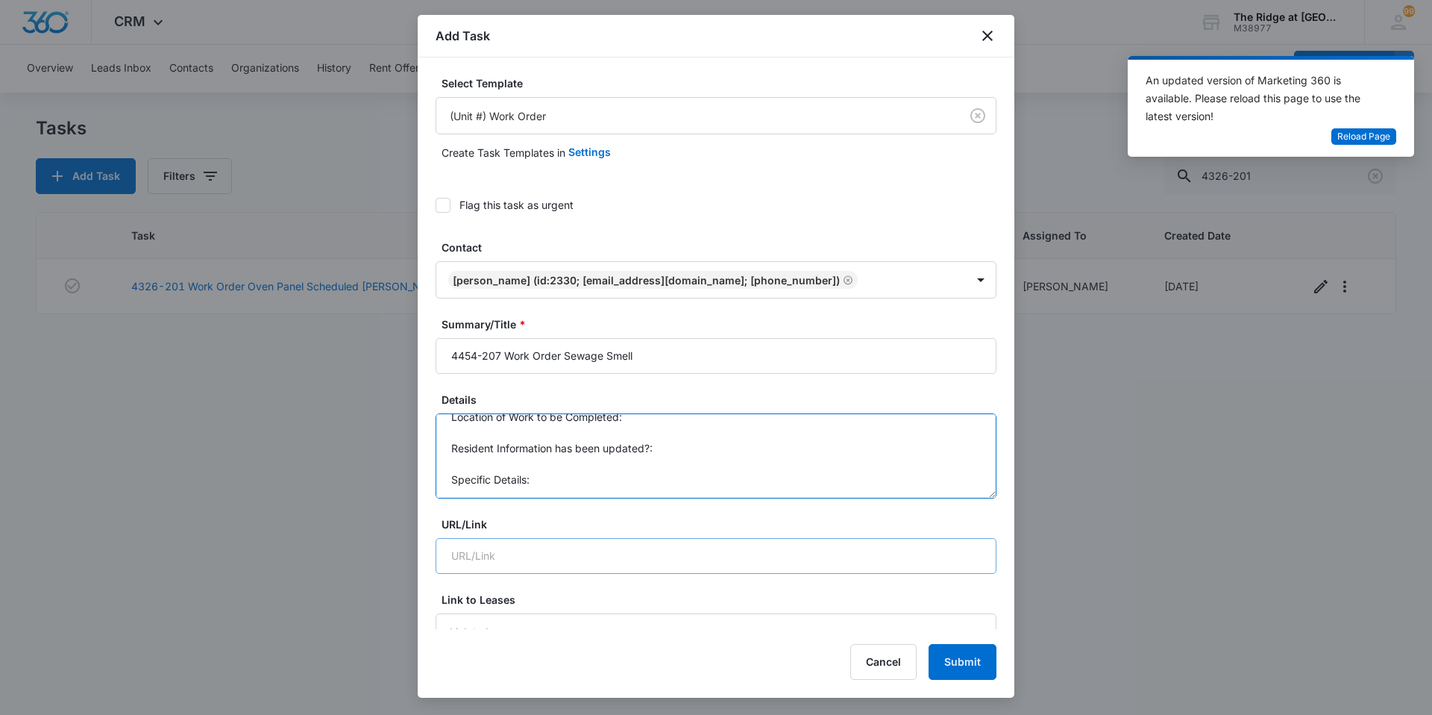
drag, startPoint x: 449, startPoint y: 430, endPoint x: 592, endPoint y: 539, distance: 179.9
click at [455, 433] on textarea "Sewage smell in guest bathroom" at bounding box center [716, 455] width 561 height 85
click at [674, 427] on textarea "Strong sewage smell in guest bathroom" at bounding box center [716, 455] width 561 height 85
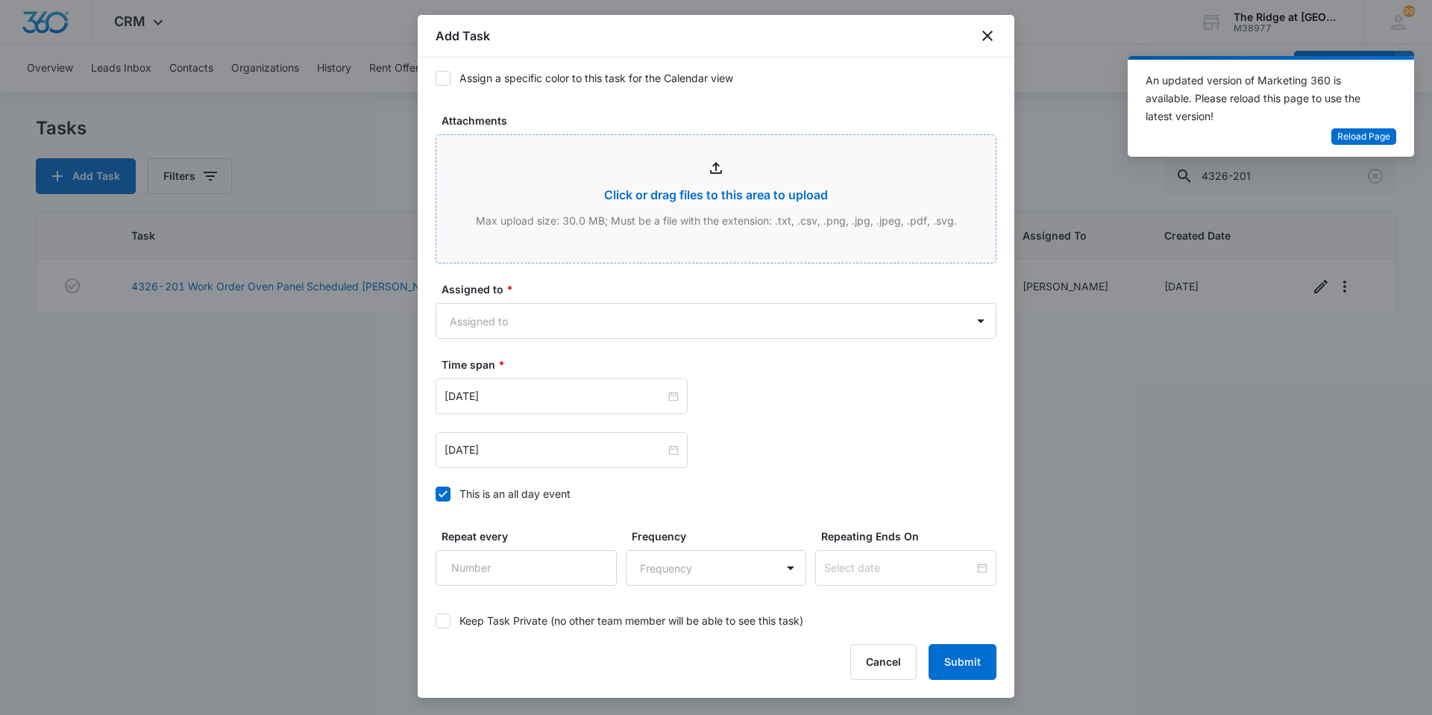
scroll to position [808, 0]
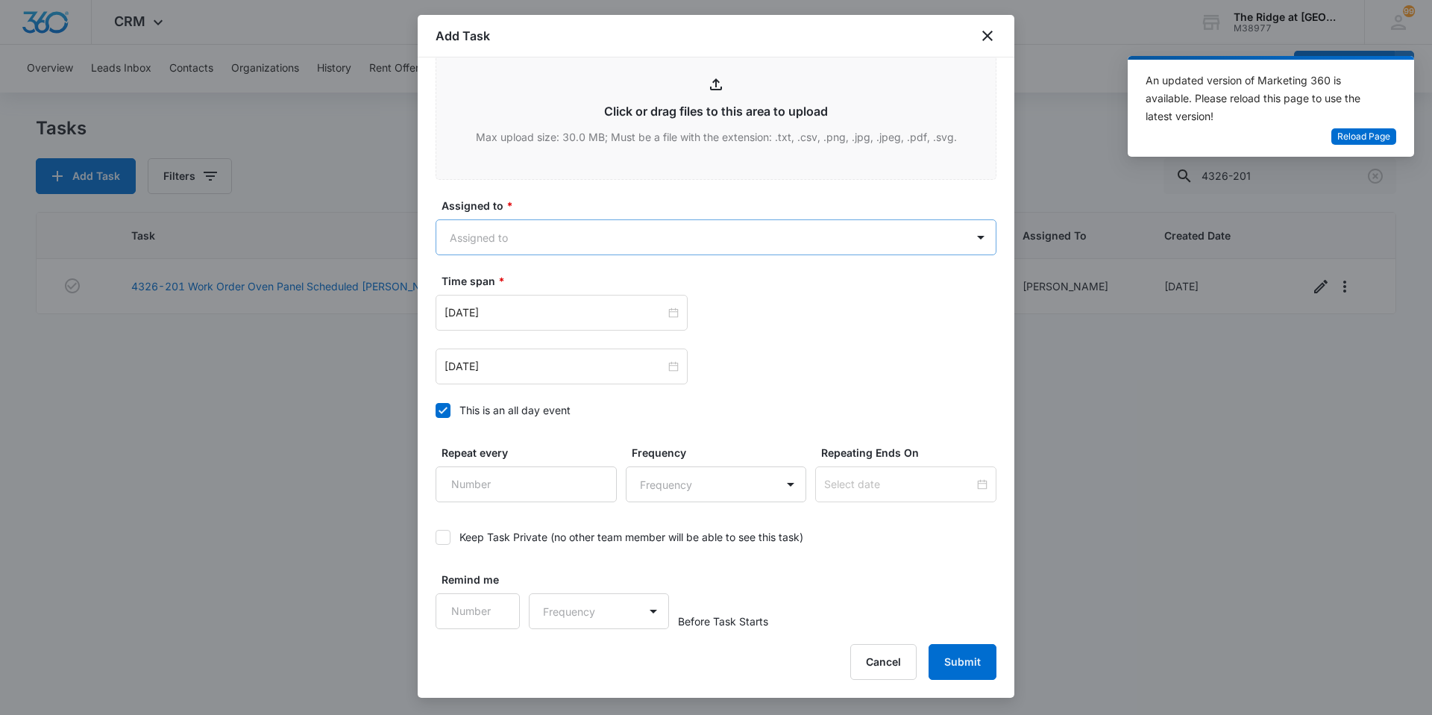
type textarea "Strong sewage smell in guest bathroom"
click at [537, 251] on body "CRM Apps Reputation Websites Forms CRM Email Social Content Ads Intelligence Fi…" at bounding box center [716, 357] width 1432 height 715
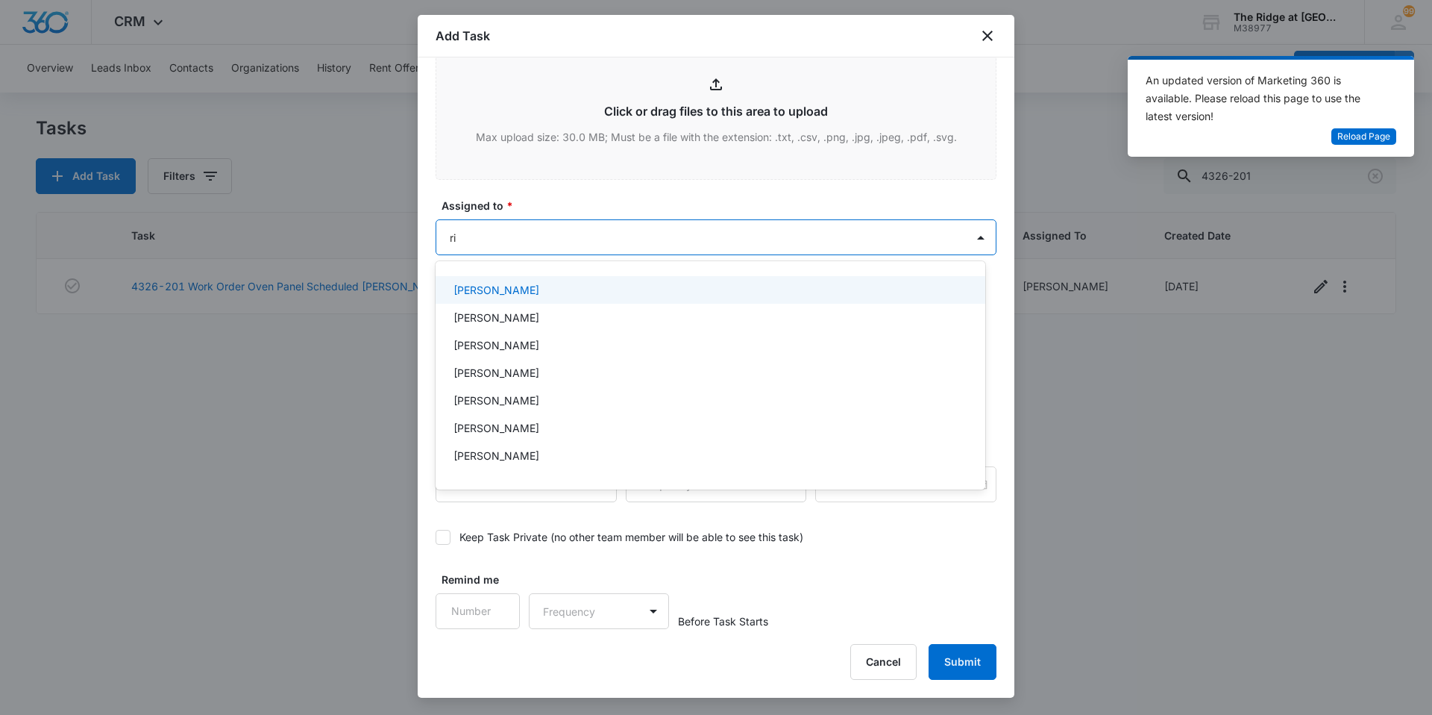
type input "ric"
click at [496, 290] on p "[PERSON_NAME]" at bounding box center [496, 290] width 86 height 16
click at [572, 183] on div at bounding box center [716, 357] width 1432 height 715
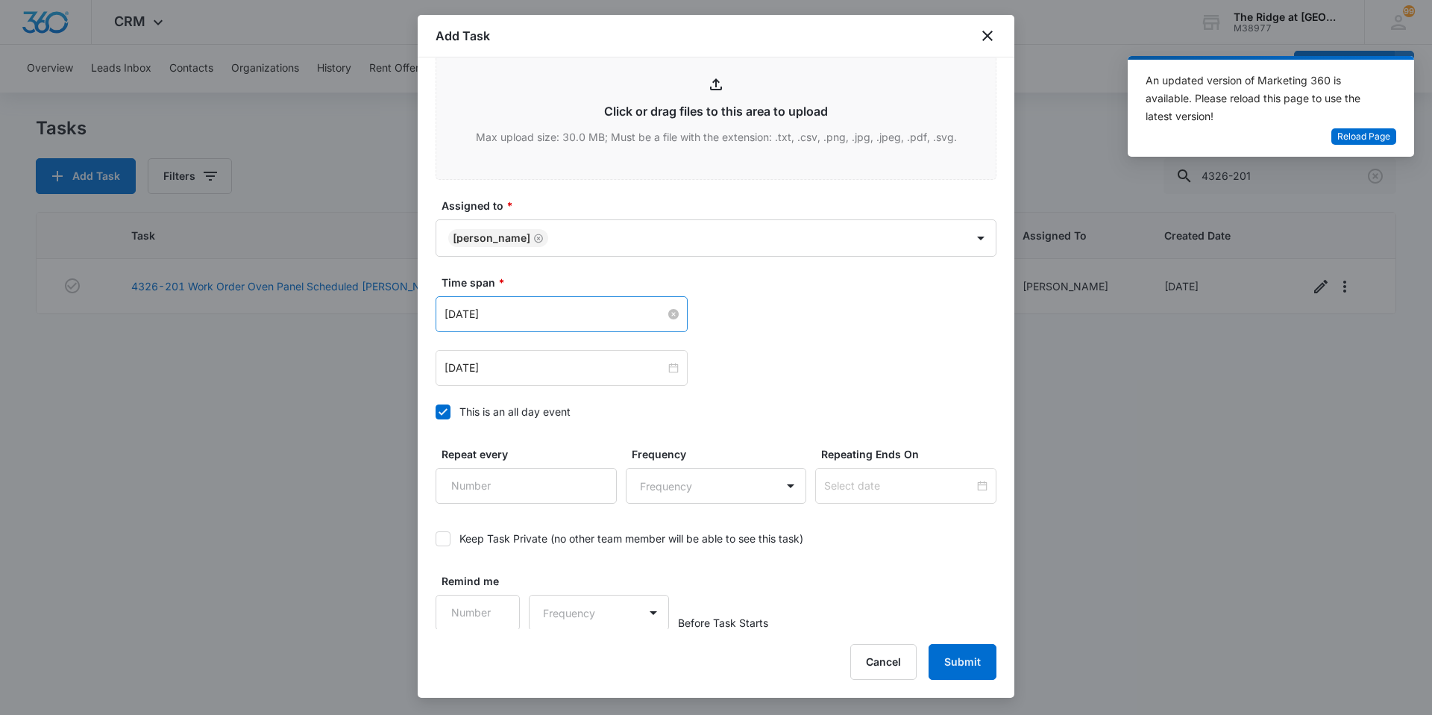
drag, startPoint x: 563, startPoint y: 294, endPoint x: 559, endPoint y: 313, distance: 19.0
click at [559, 312] on div "Time span * Aug 1, 2023 Aug 2, 2023" at bounding box center [716, 329] width 561 height 111
click at [559, 313] on input "Aug 1, 2023" at bounding box center [555, 314] width 221 height 16
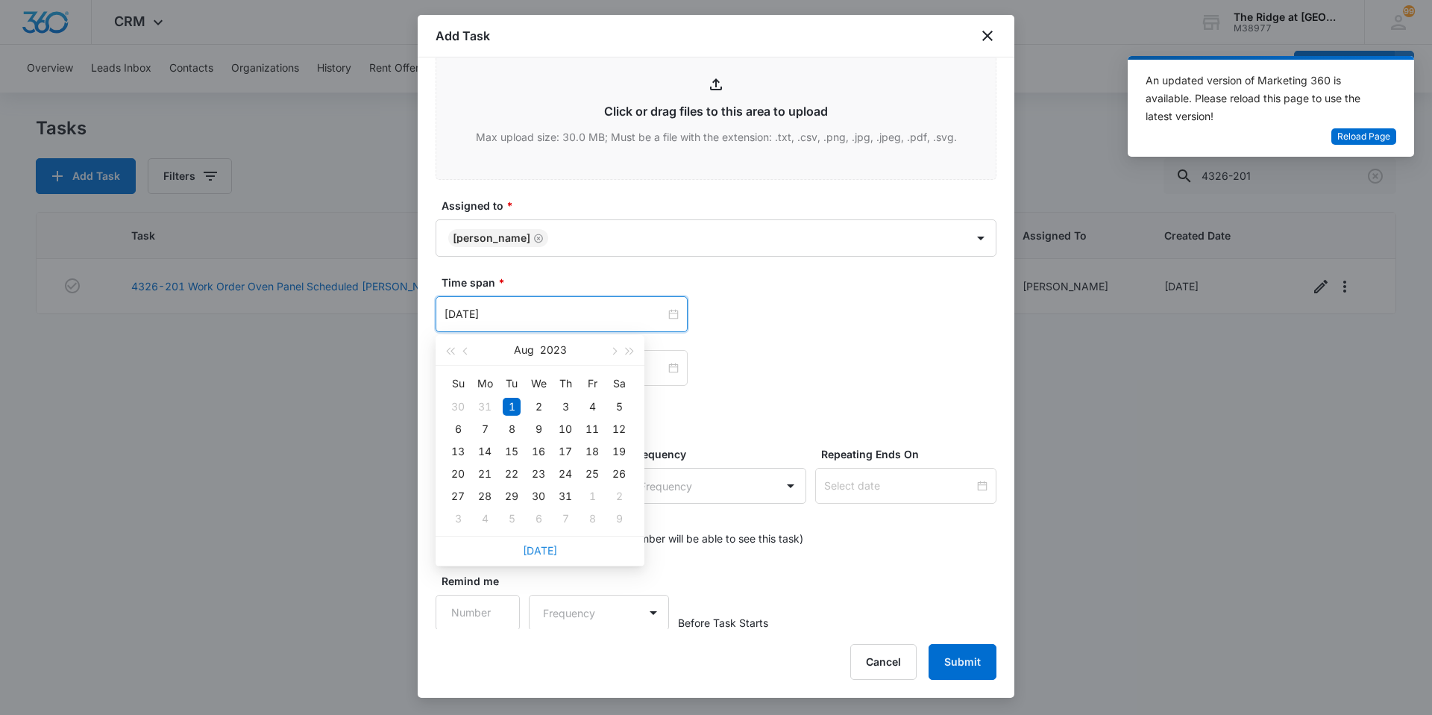
click at [547, 550] on link "Today" at bounding box center [540, 550] width 34 height 13
type input "Oct 8, 2025"
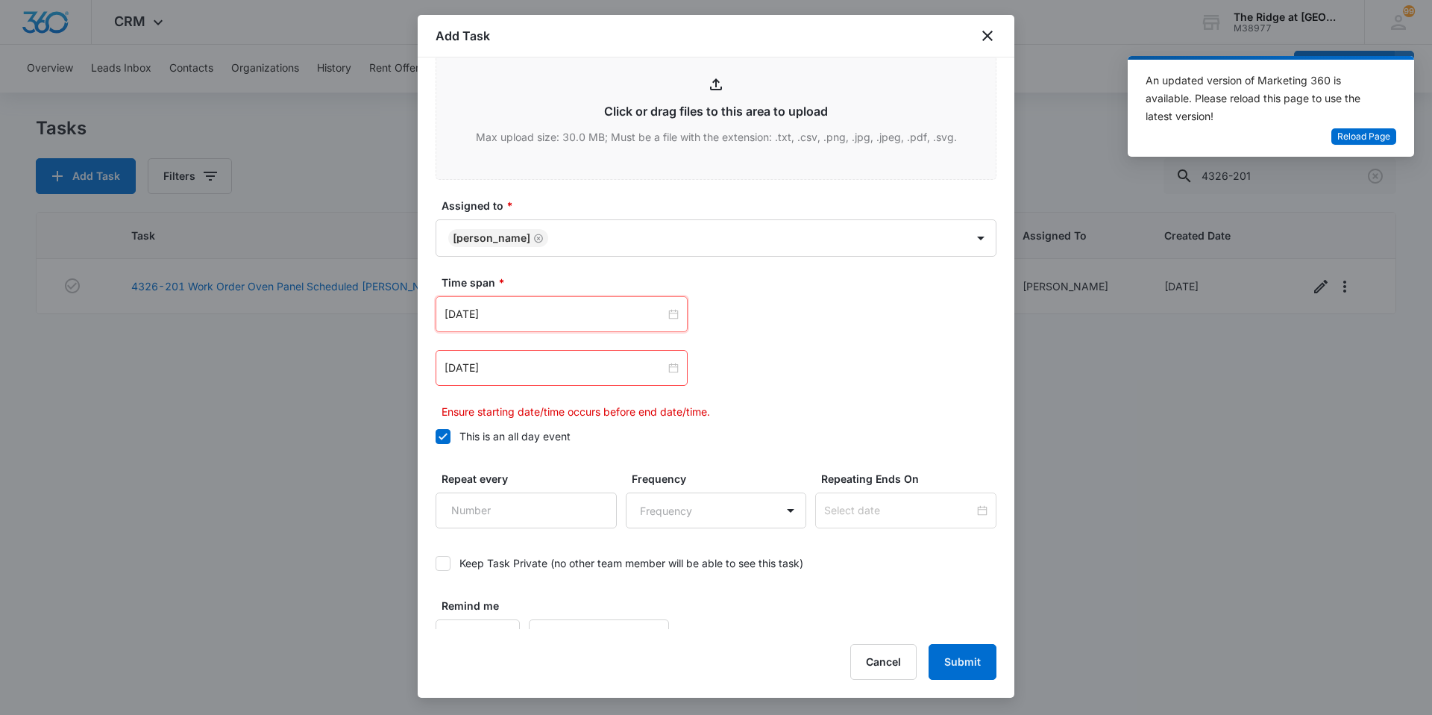
click at [546, 376] on div "Aug 2, 2023" at bounding box center [562, 368] width 252 height 36
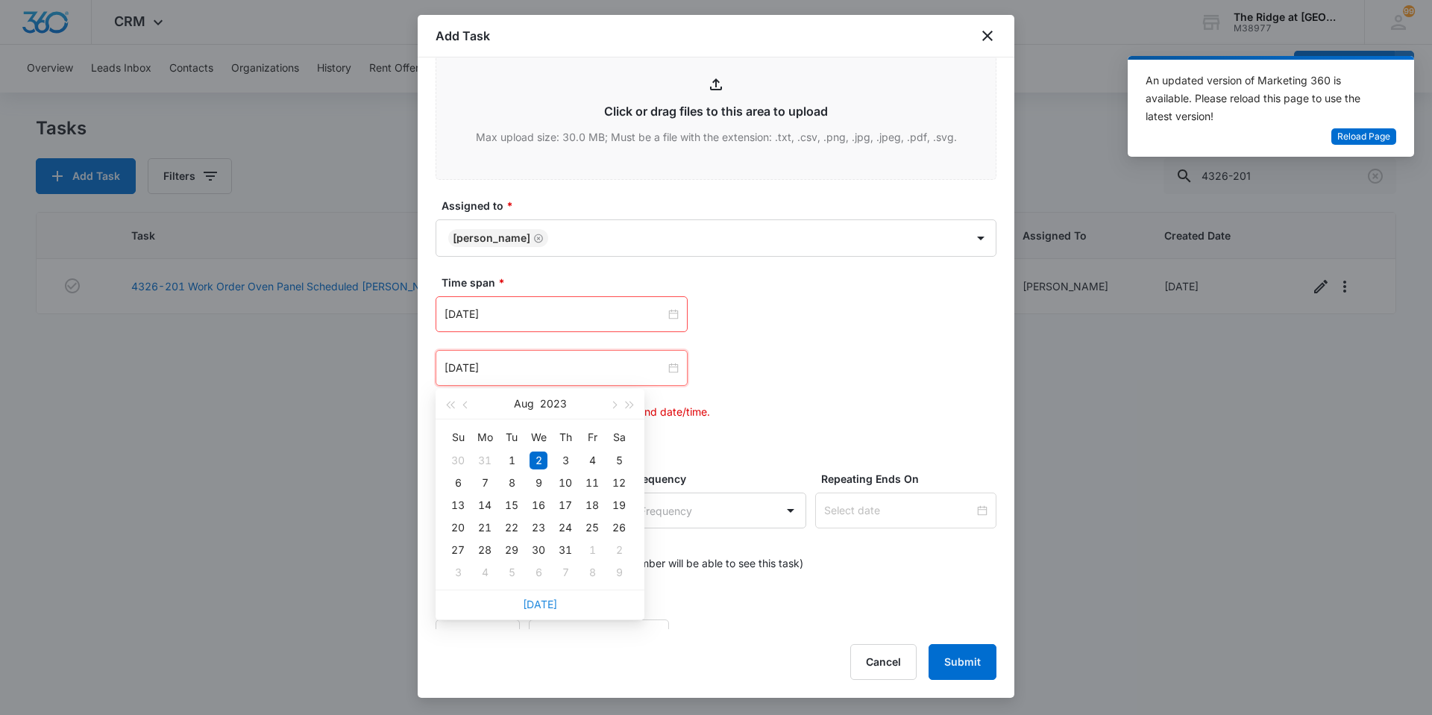
click at [538, 604] on link "Today" at bounding box center [540, 603] width 34 height 13
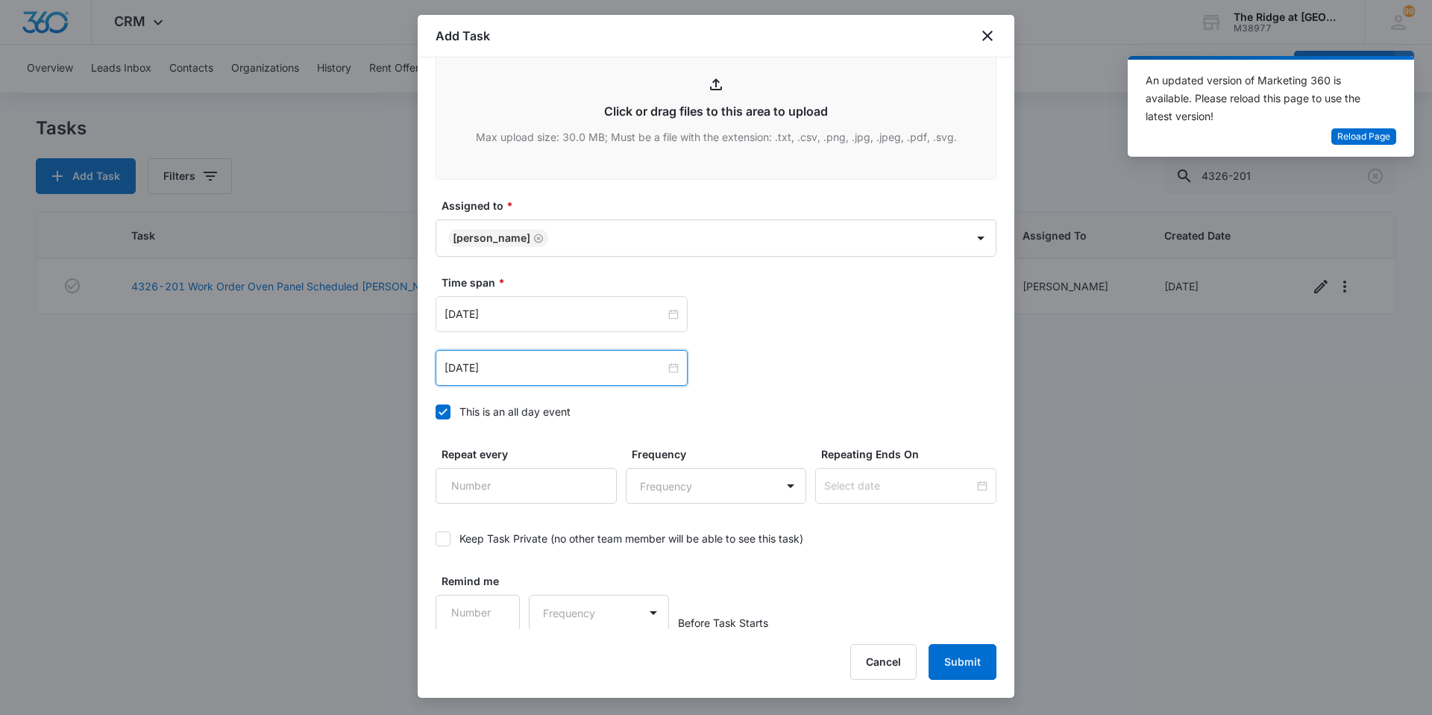
click at [533, 351] on div "Oct 8, 2025" at bounding box center [562, 368] width 252 height 36
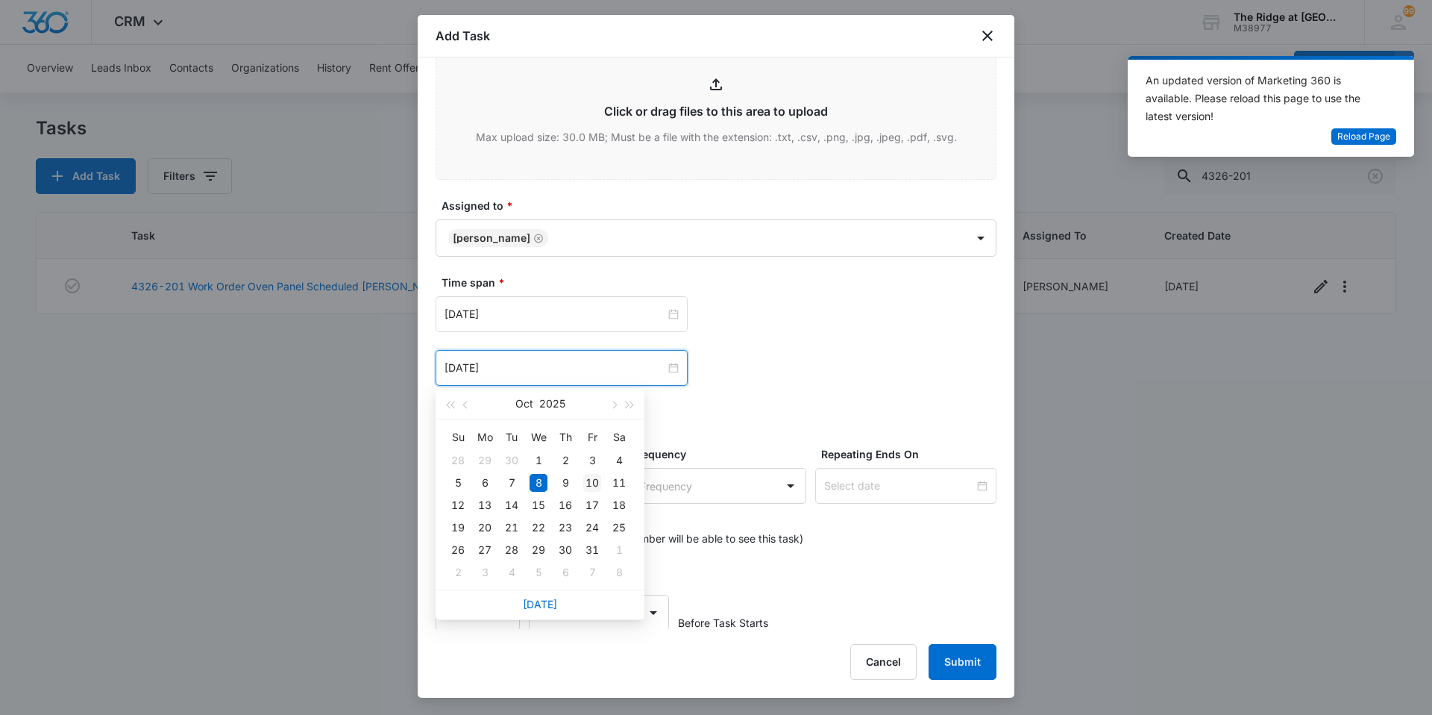
type input "Oct 10, 2025"
click at [598, 480] on div "10" at bounding box center [592, 483] width 18 height 18
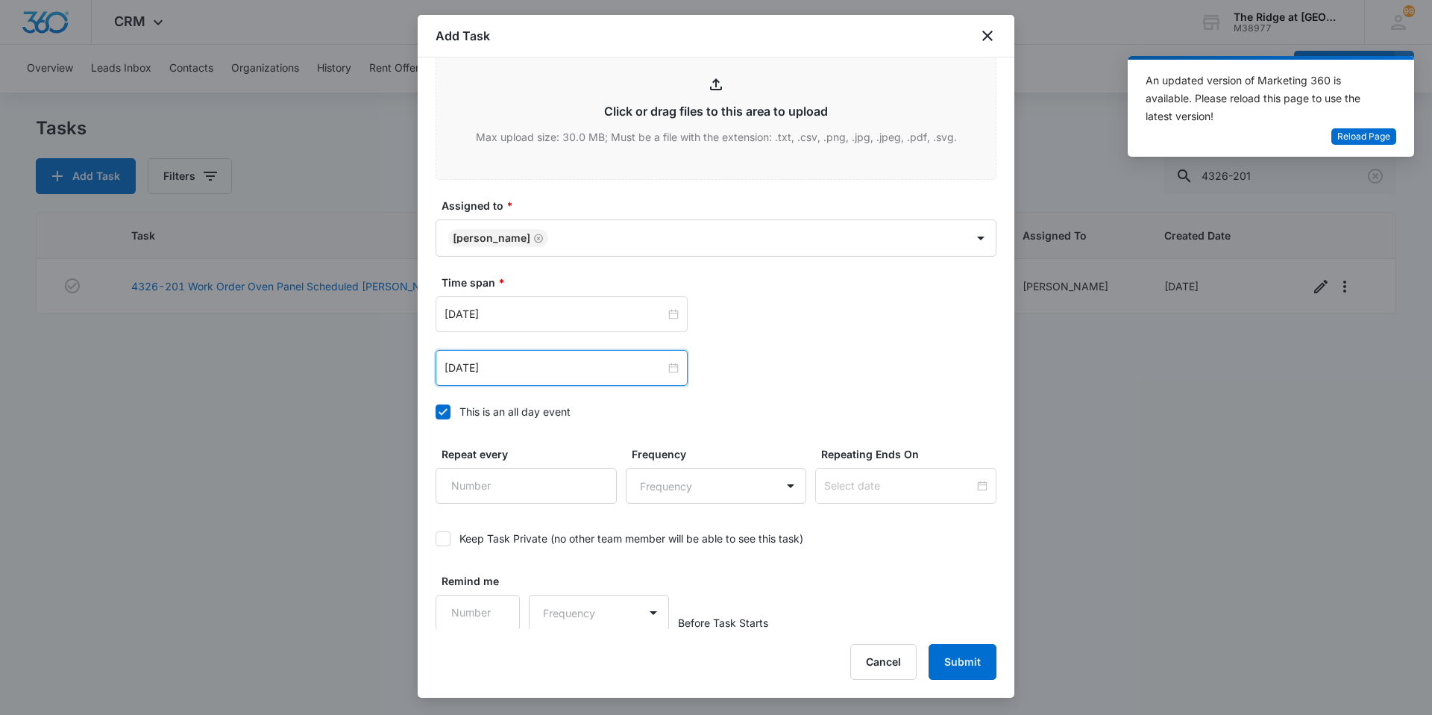
click at [726, 421] on div "Time span * Oct 8, 2025 Oct 2025 Su Mo Tu We Th Fr Sa 28 29 30 1 2 3 4 5 6 7 8 …" at bounding box center [716, 351] width 561 height 154
click at [966, 674] on button "Submit" at bounding box center [963, 662] width 68 height 36
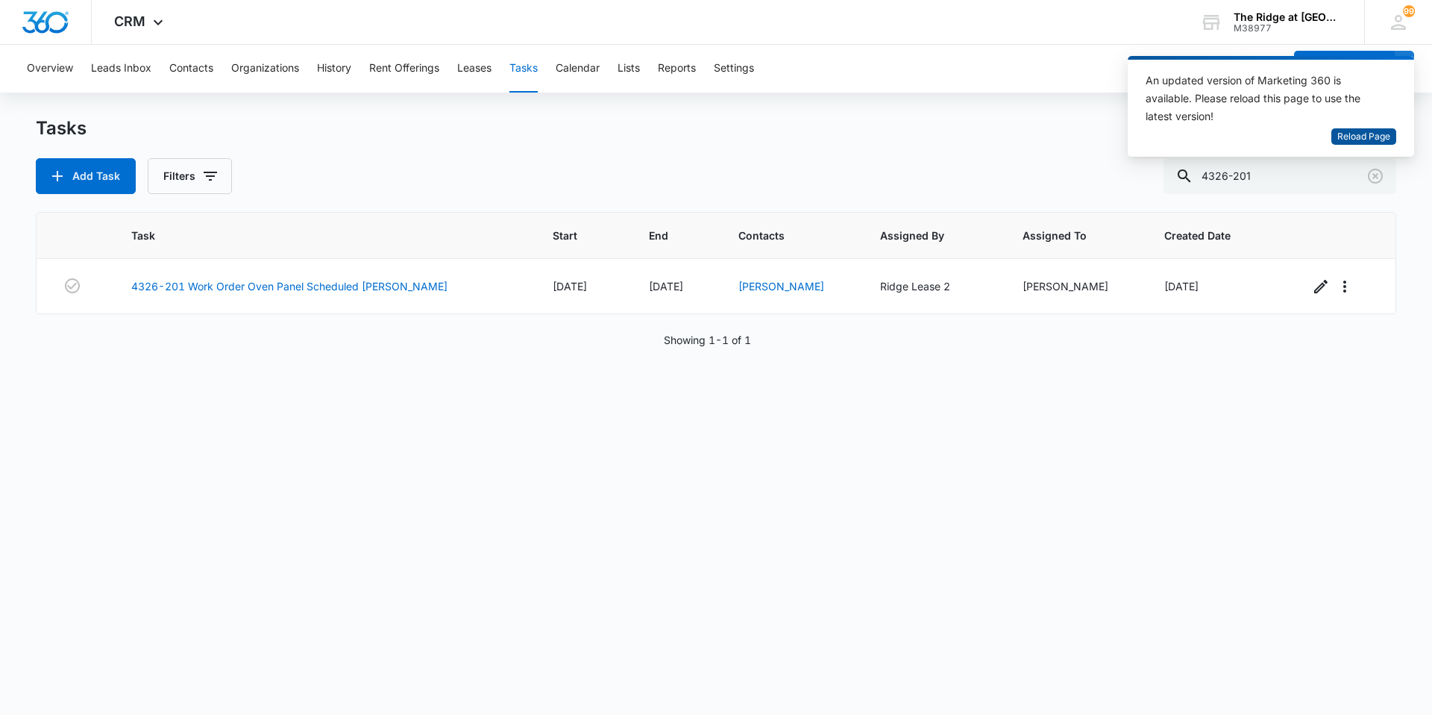
click at [1358, 135] on span "Reload Page" at bounding box center [1363, 137] width 53 height 14
